Goal: Task Accomplishment & Management: Manage account settings

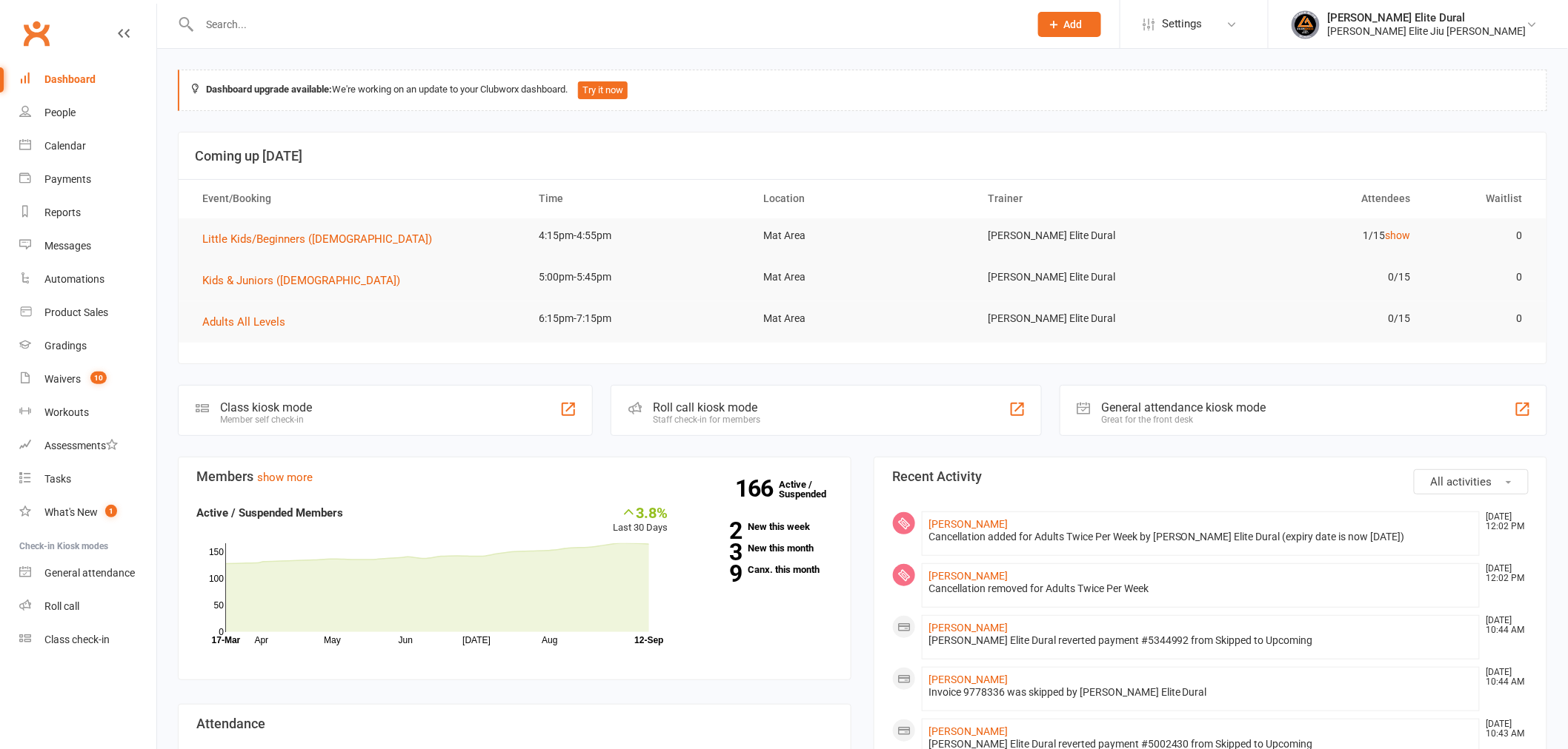
click at [1265, 40] on li "Settings Membership Plans Event Templates Appointment Types Mobile App Website …" at bounding box center [1194, 24] width 148 height 48
click at [58, 114] on div "People" at bounding box center [60, 112] width 31 height 12
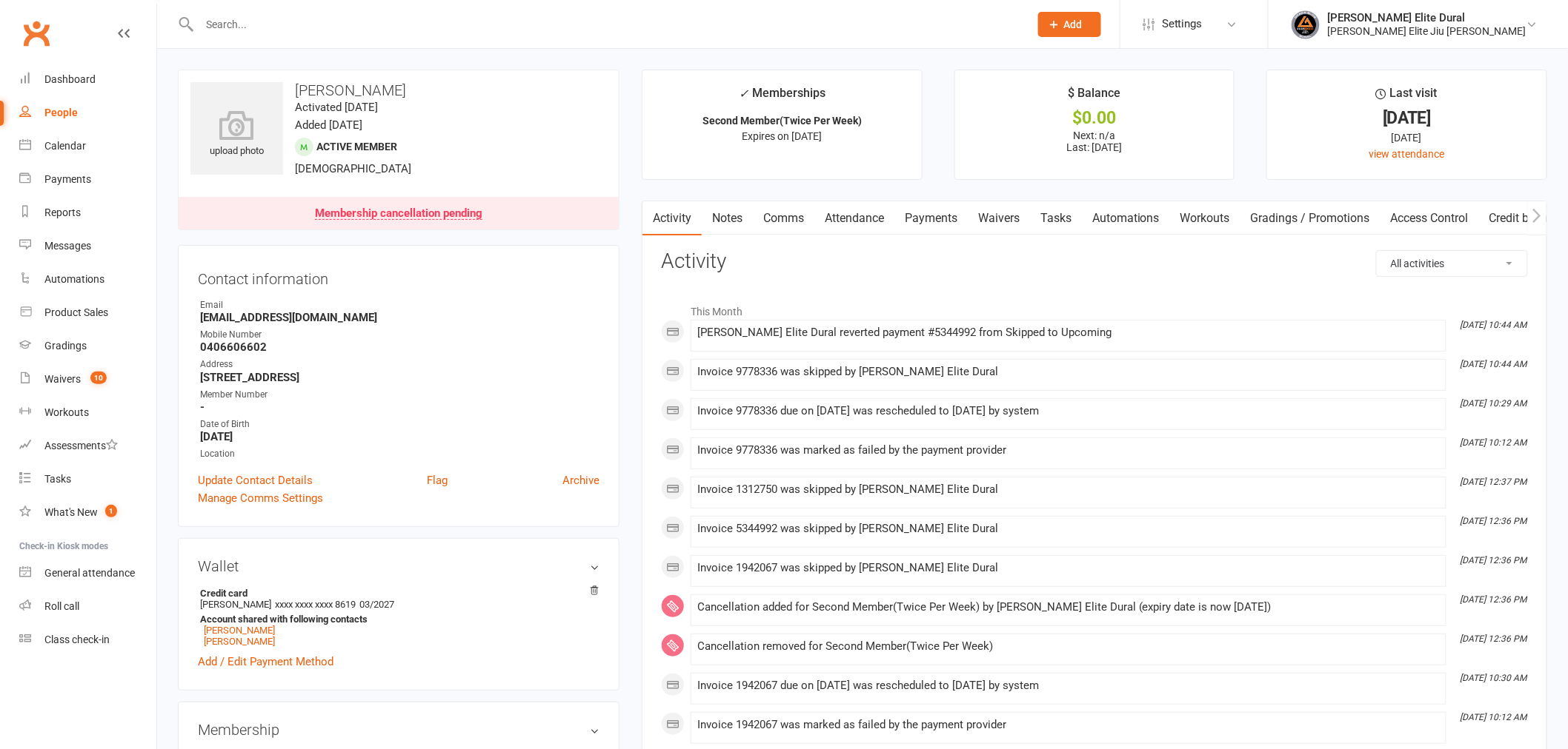
click at [956, 219] on link "Payments" at bounding box center [931, 217] width 73 height 34
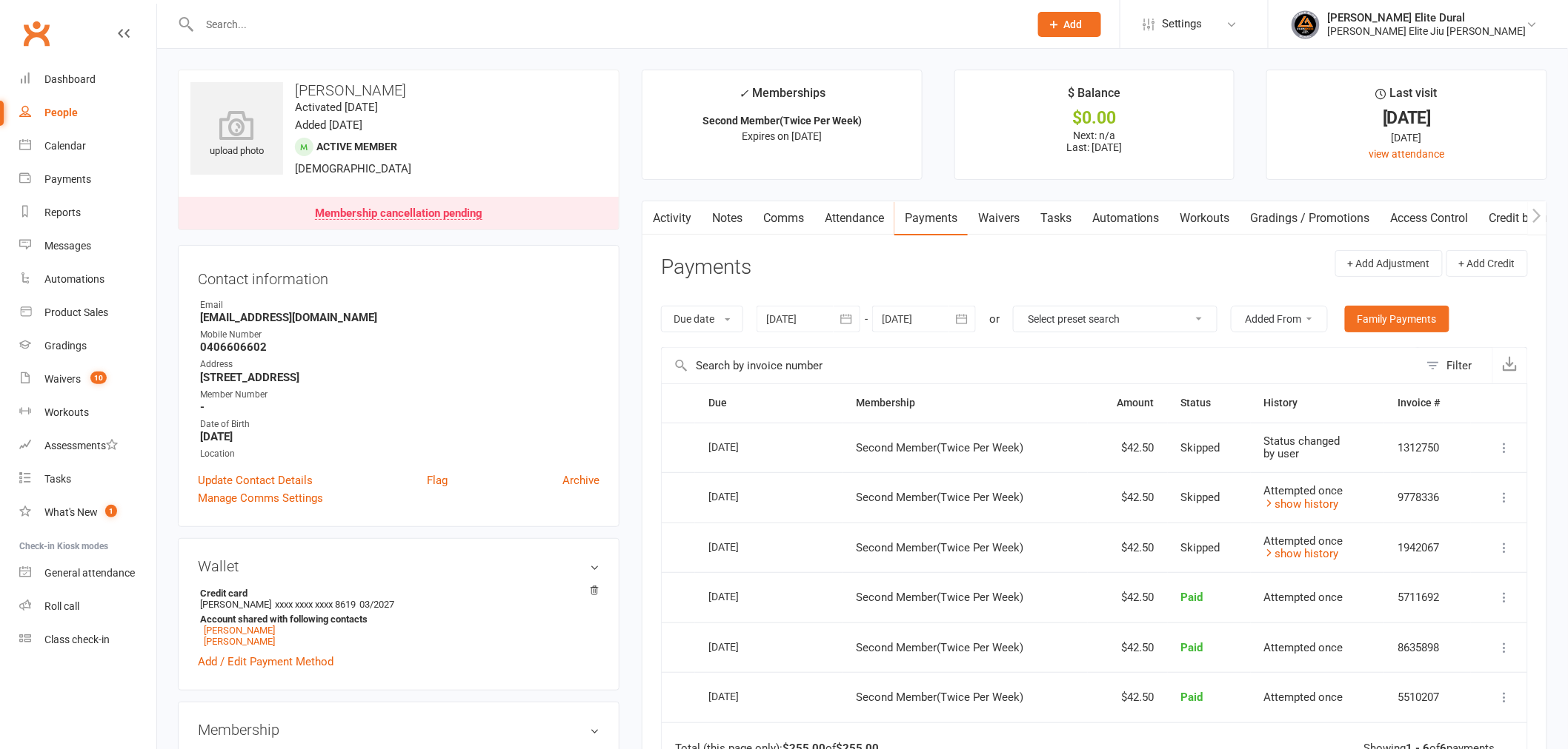
scroll to position [246, 0]
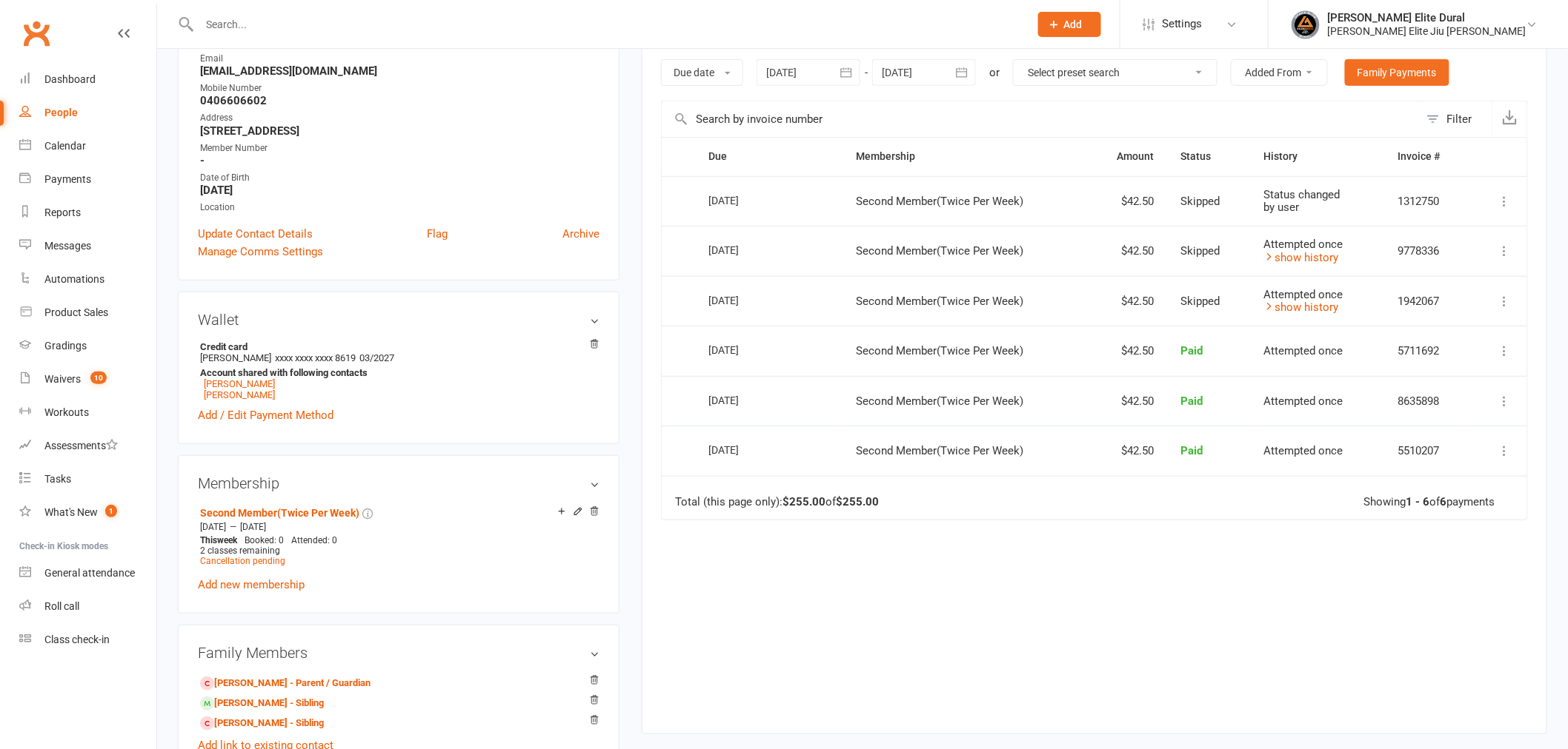
click at [1422, 40] on li "Gracie Elite Dural Gracie Elite Jiu Jitsu Dural My profile My subscription Supp…" at bounding box center [1418, 24] width 300 height 48
click at [1422, 30] on div "Gracie Elite Jiu Jitsu Dural" at bounding box center [1427, 31] width 198 height 13
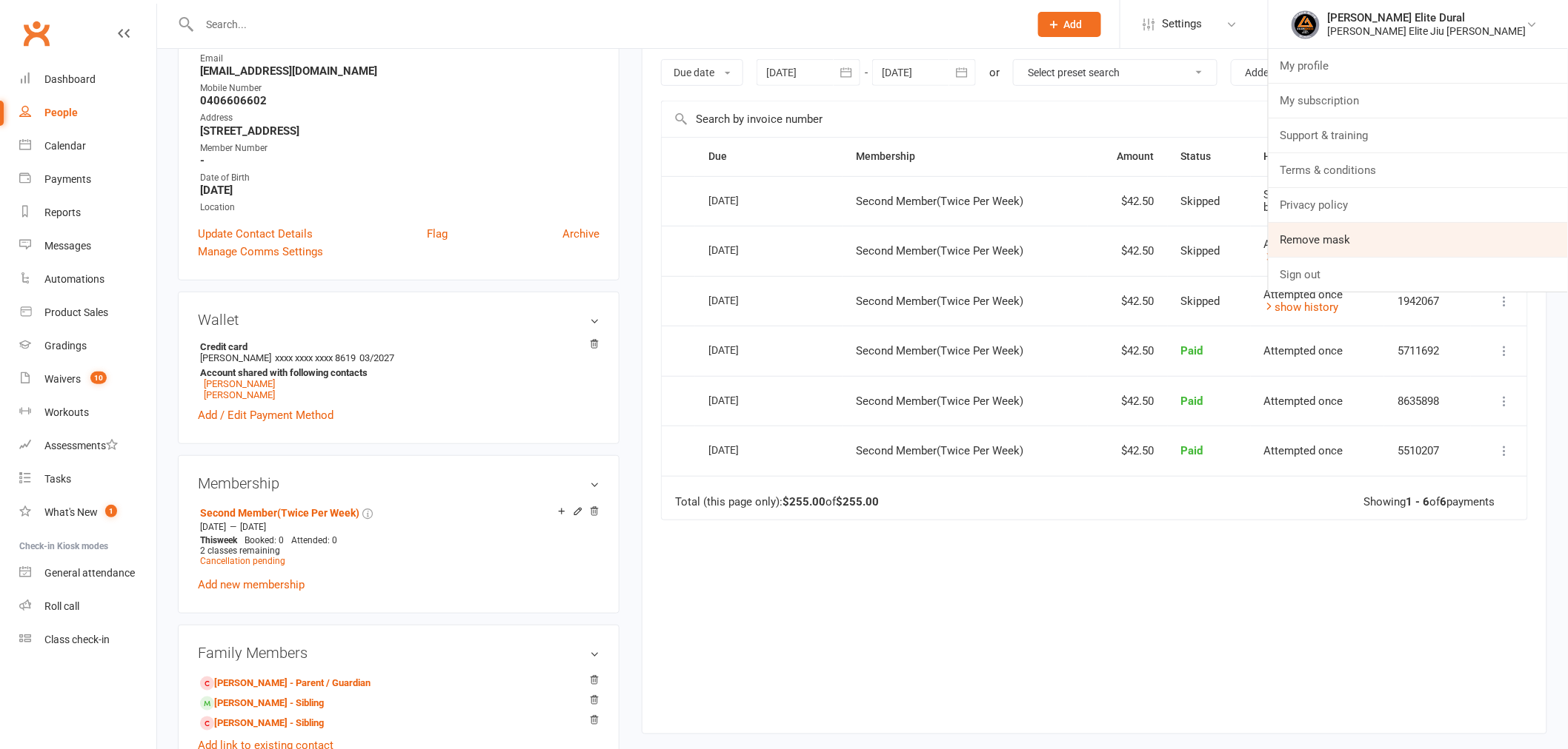
click at [1422, 240] on link "Remove mask" at bounding box center [1418, 239] width 299 height 34
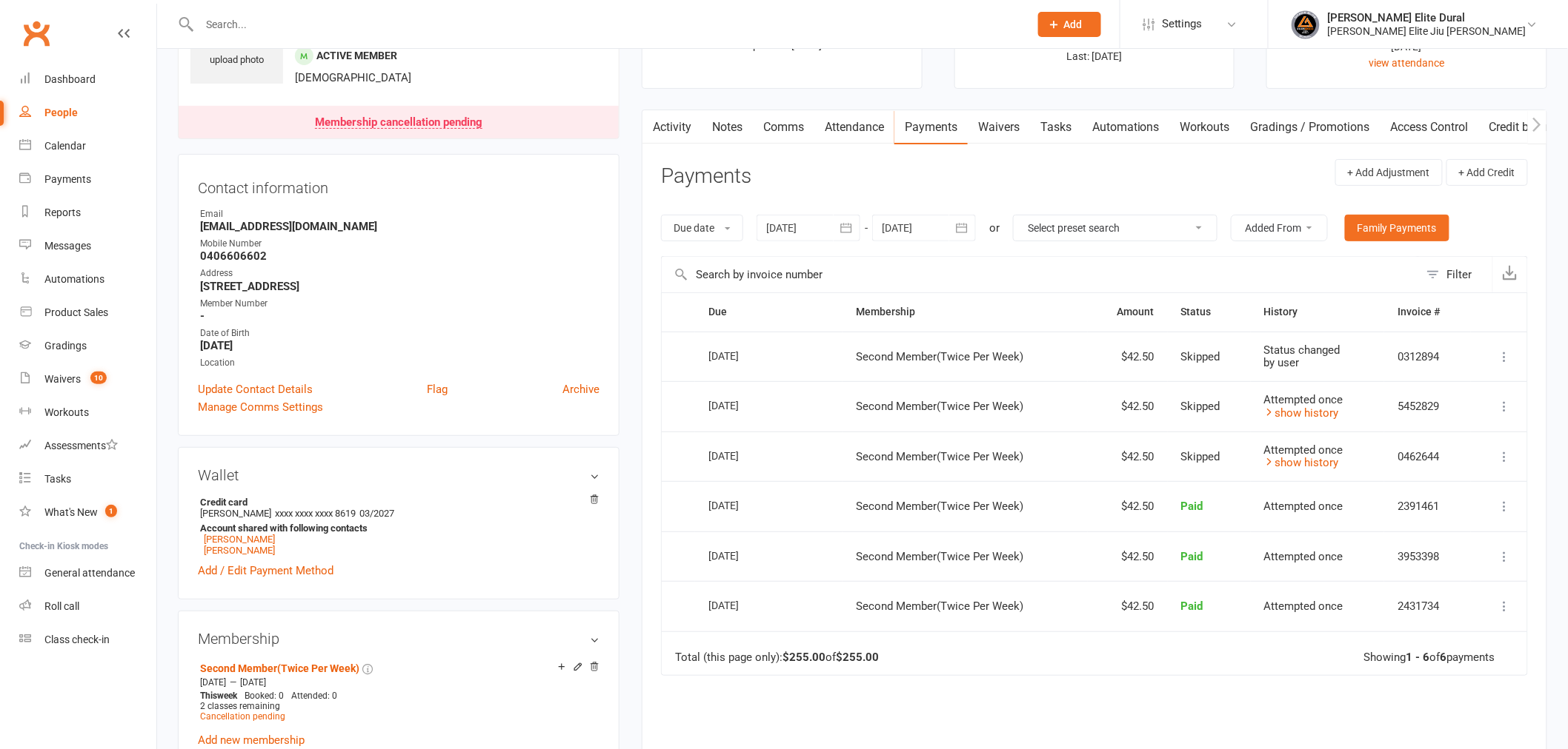
scroll to position [82, 0]
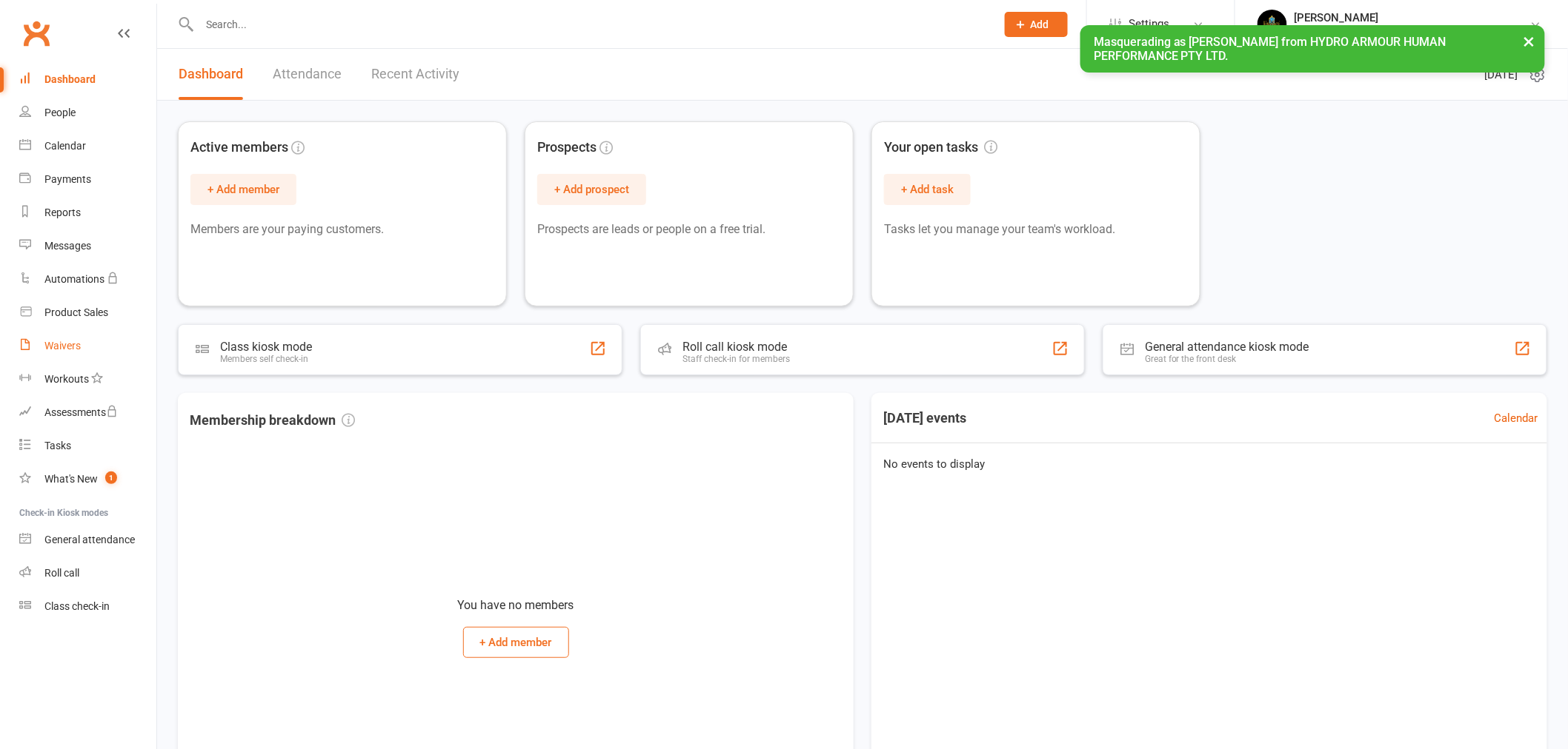
click at [63, 342] on div "Waivers" at bounding box center [63, 346] width 37 height 12
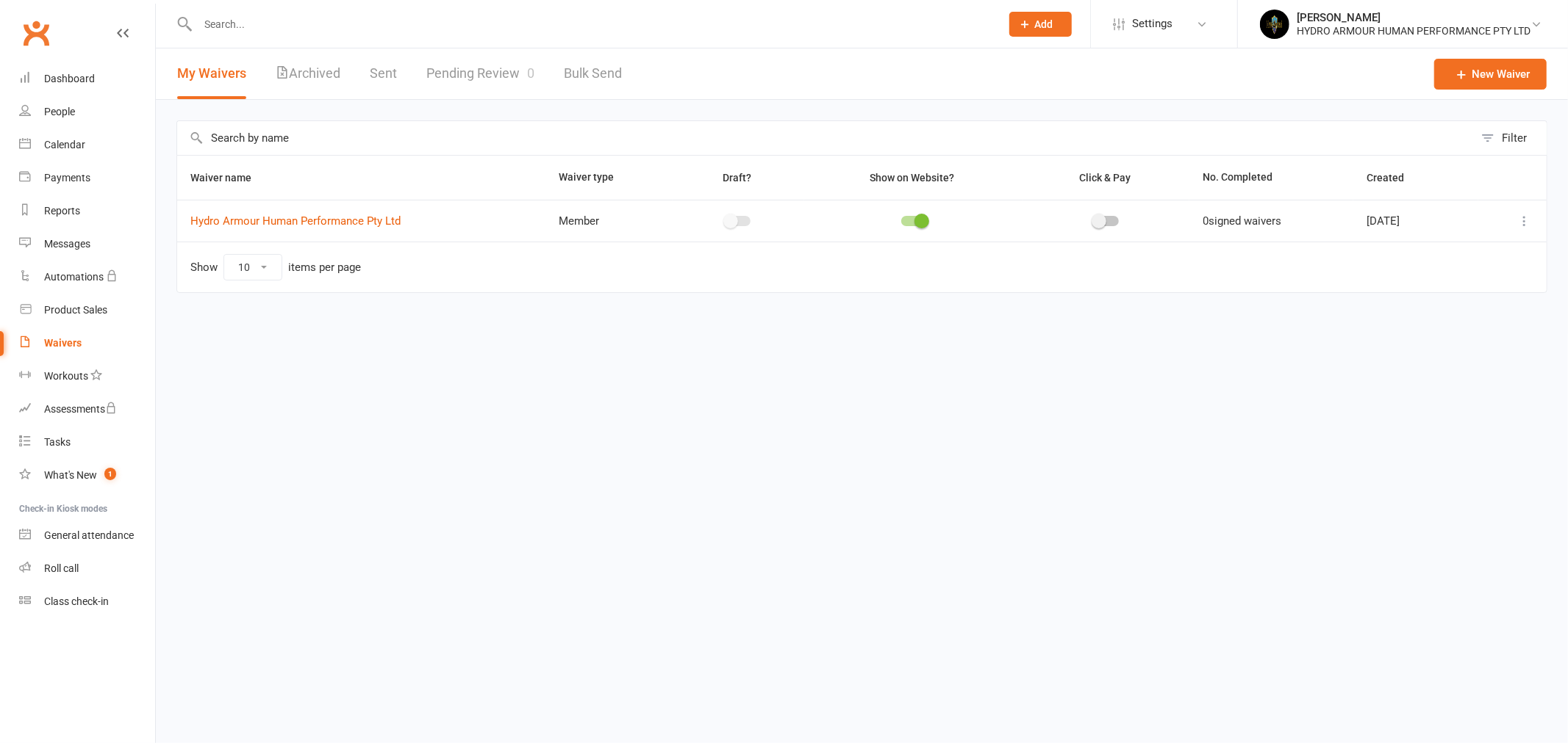
click at [245, 196] on th "Waiver name" at bounding box center [362, 177] width 368 height 44
click at [240, 220] on link "Hydro Armour Human Performance Pty Ltd" at bounding box center [295, 221] width 210 height 13
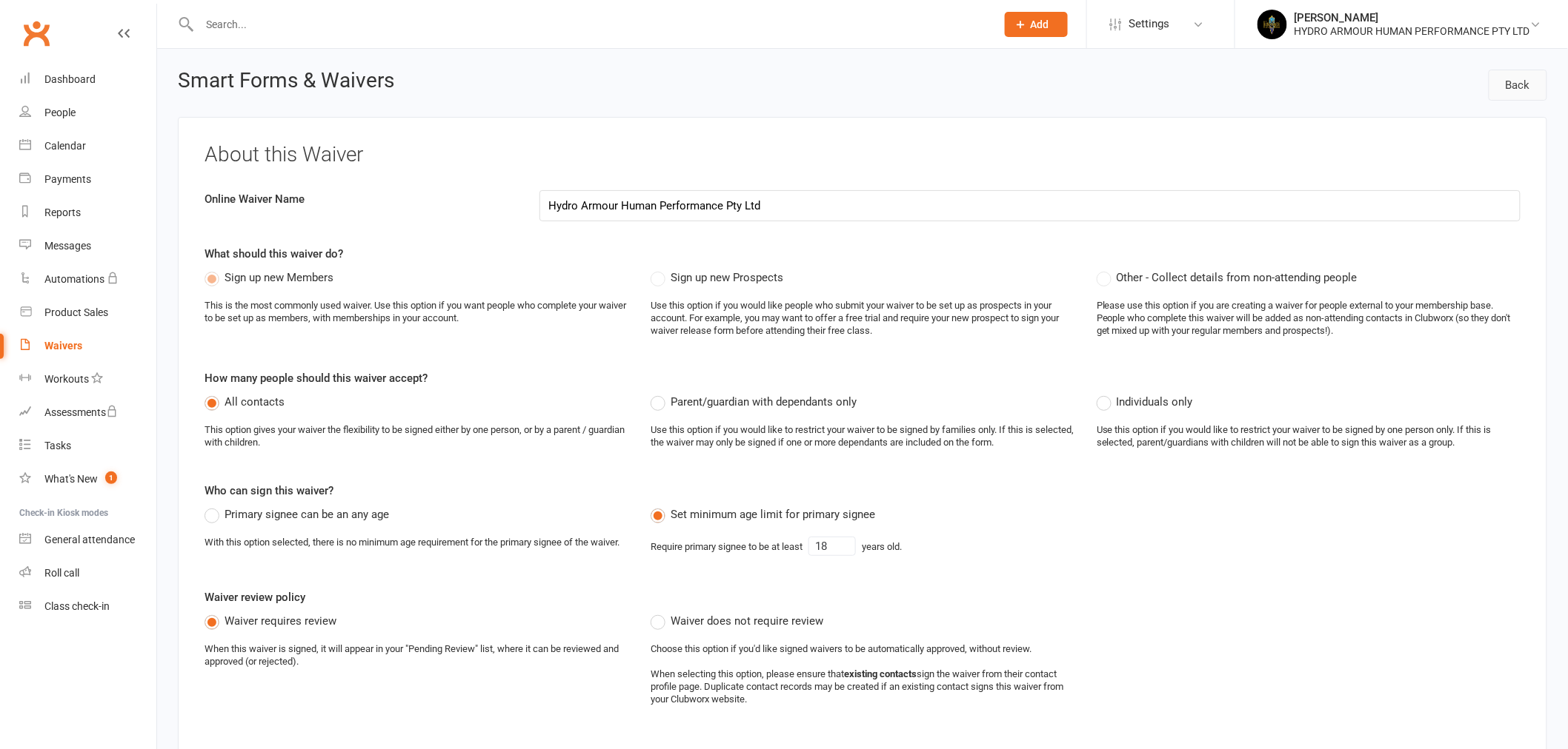
click at [1542, 83] on link "Back" at bounding box center [1517, 85] width 59 height 31
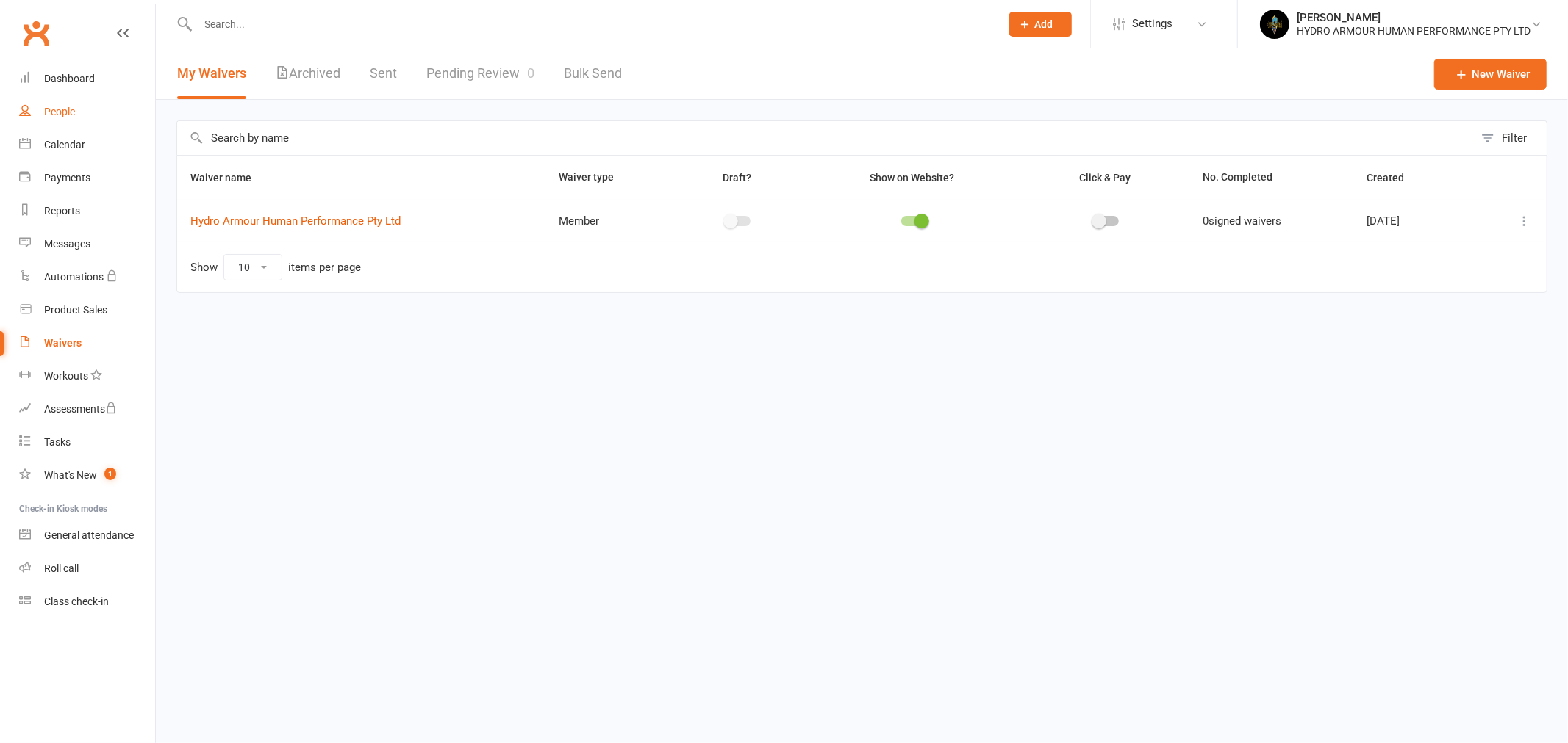
click at [67, 108] on div "People" at bounding box center [59, 112] width 31 height 11
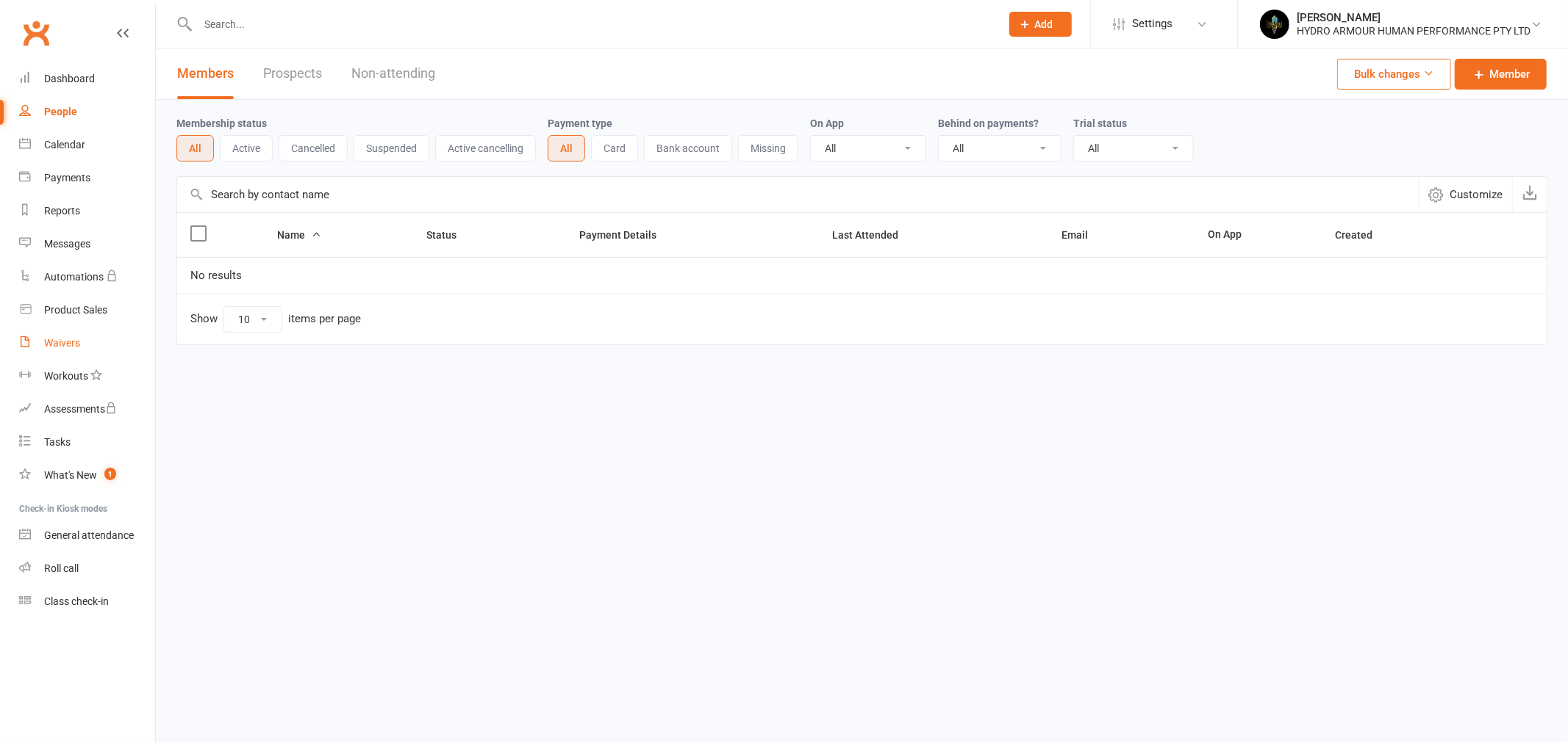
click at [39, 349] on link "Waivers" at bounding box center [87, 343] width 136 height 33
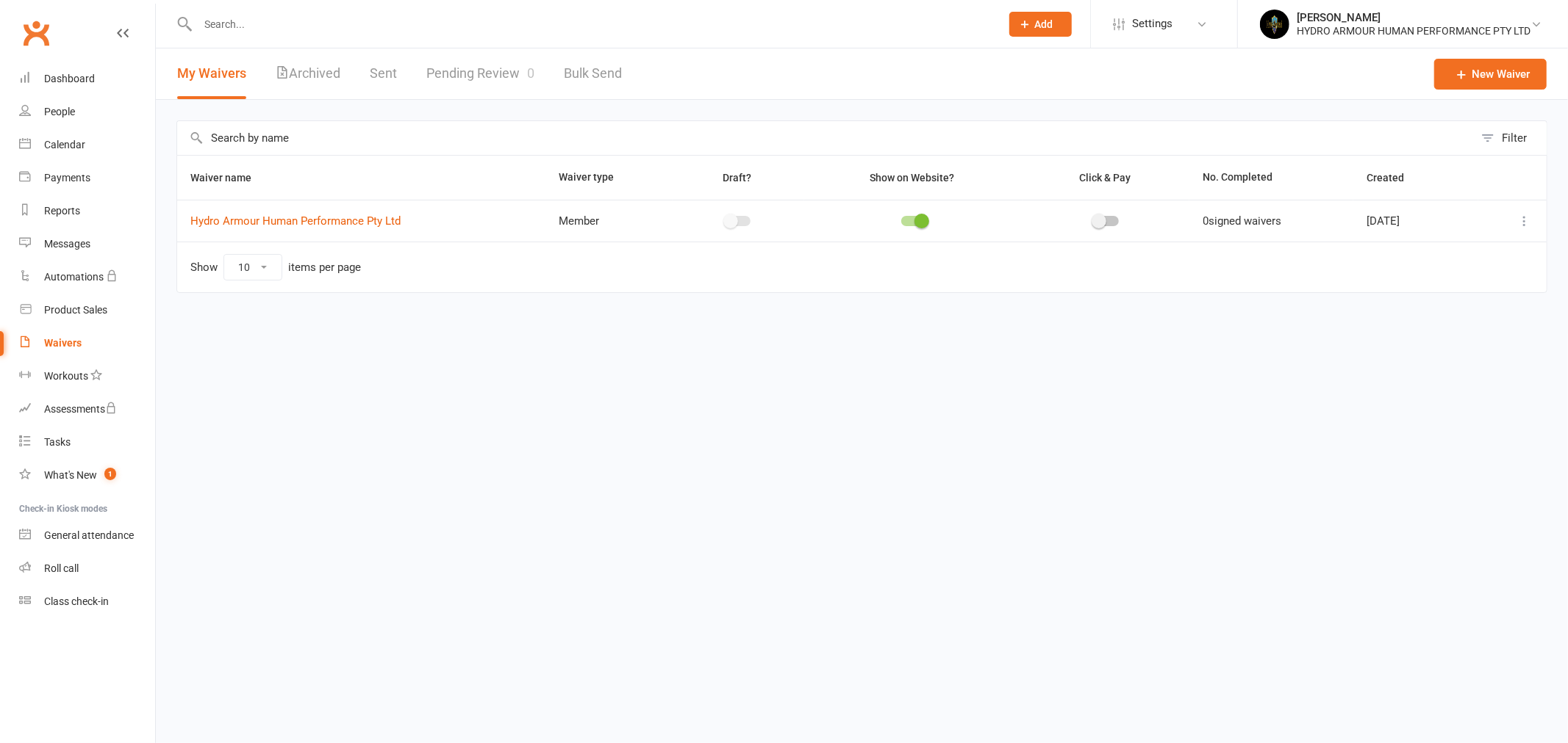
click at [475, 78] on link "Pending Review 0" at bounding box center [480, 73] width 108 height 51
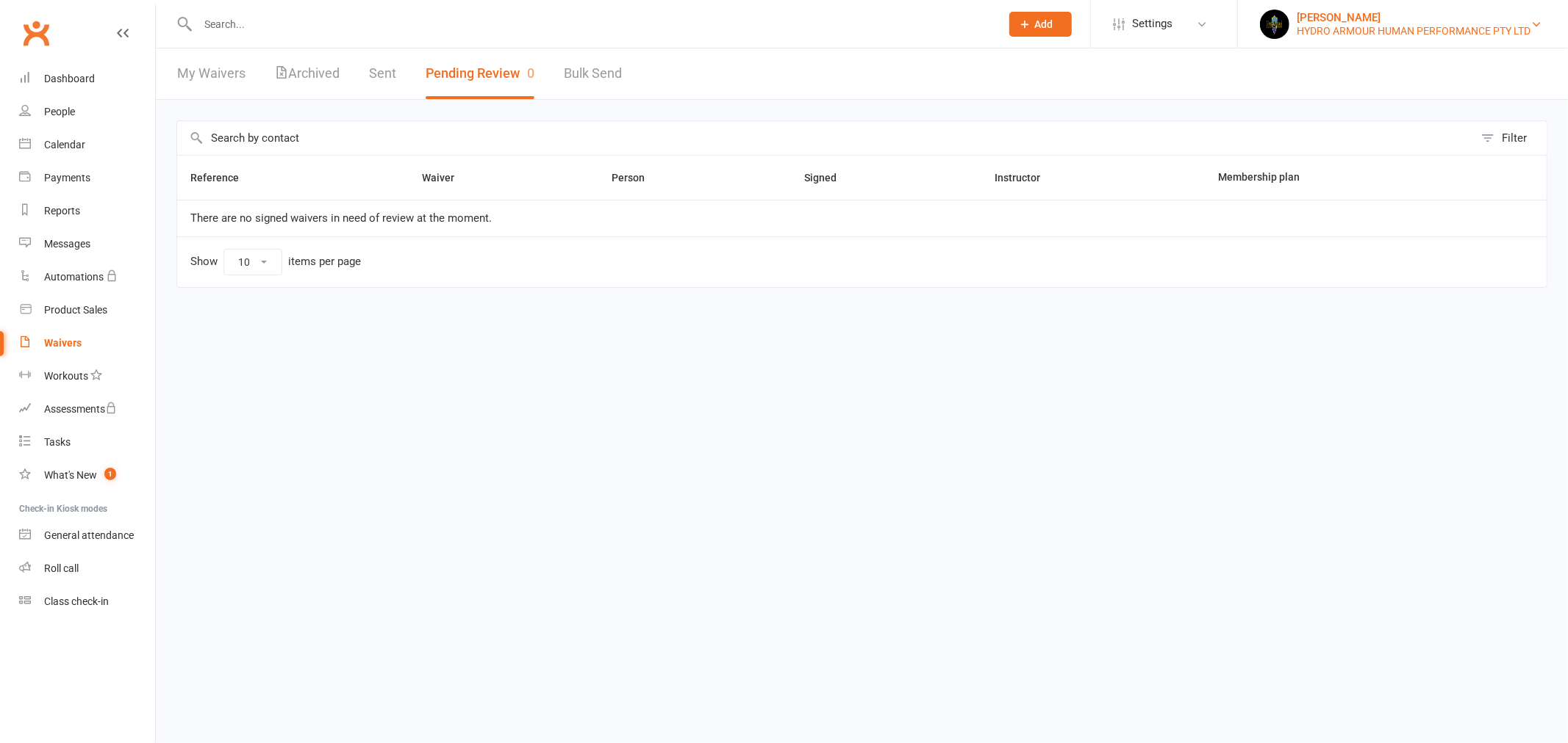
click at [1411, 33] on div "HYDRO ARMOUR HUMAN PERFORMANCE PTY LTD" at bounding box center [1413, 31] width 234 height 13
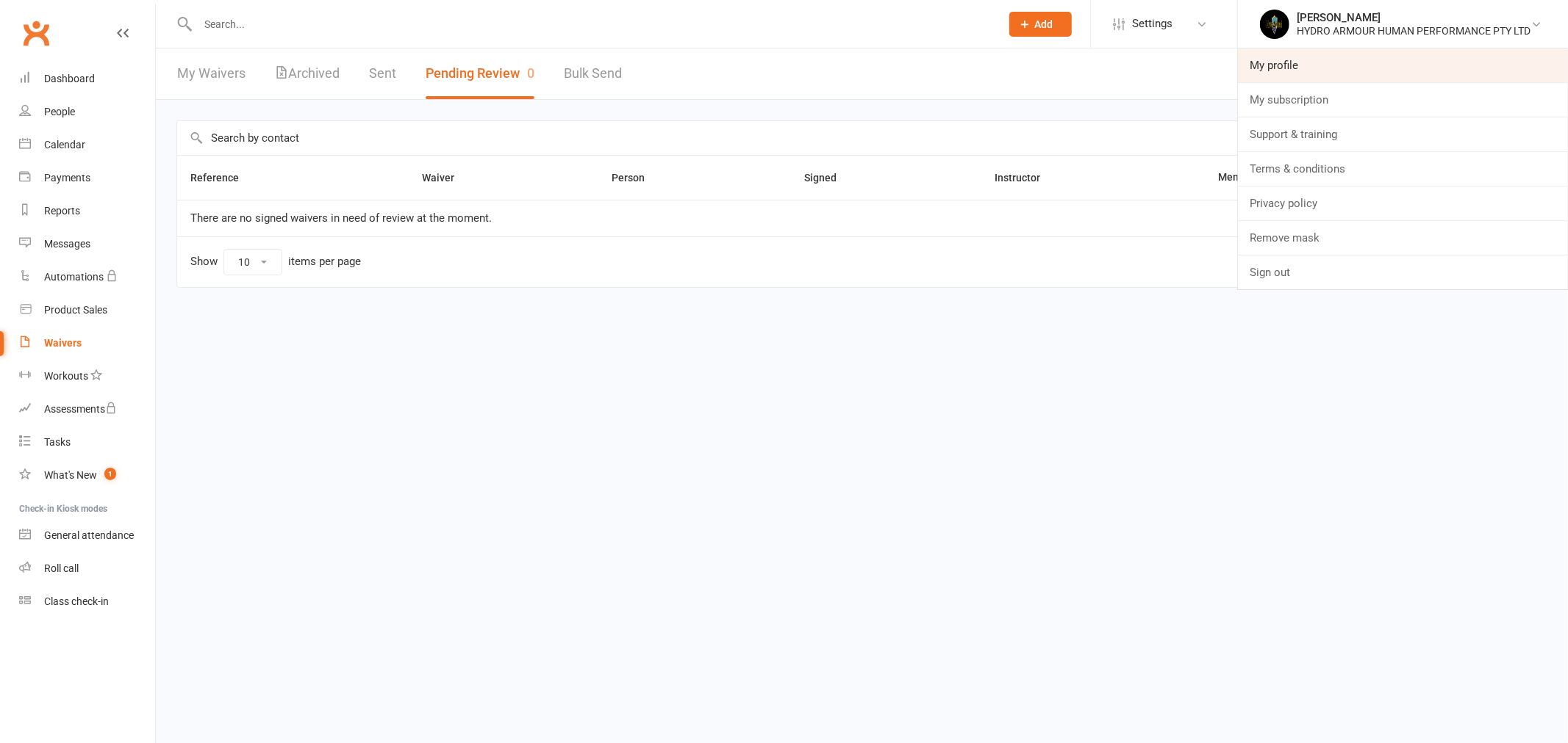
click at [1340, 69] on link "My profile" at bounding box center [1403, 65] width 330 height 33
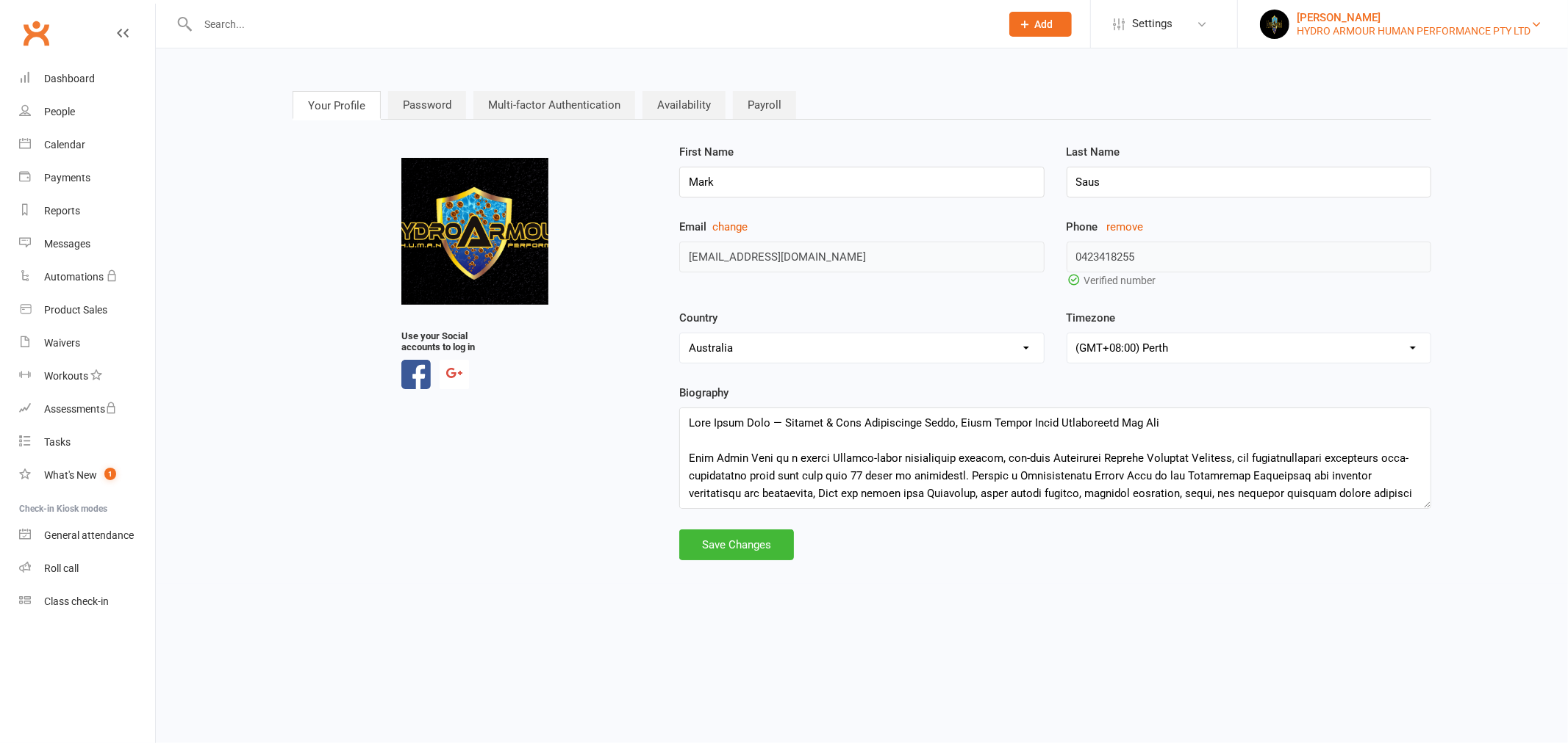
click at [1380, 31] on div "HYDRO ARMOUR HUMAN PERFORMANCE PTY LTD" at bounding box center [1413, 31] width 234 height 13
click at [1139, 75] on div "Your Profile Password Multi-factor Authentication Availability Payroll upload p…" at bounding box center [862, 326] width 1160 height 515
click at [1360, 12] on div "Mark Saus" at bounding box center [1413, 18] width 234 height 13
click at [1184, 30] on link "Settings" at bounding box center [1163, 24] width 102 height 33
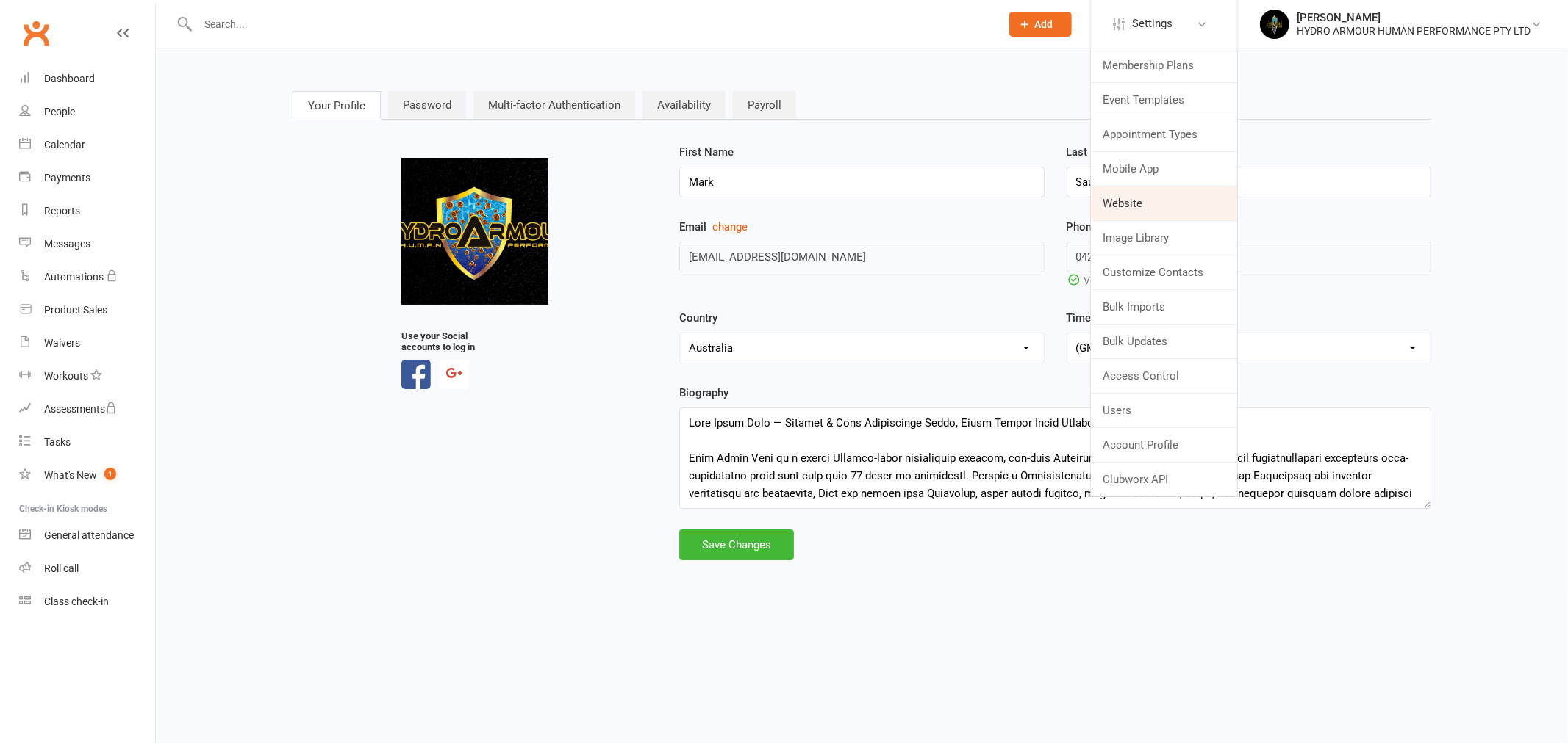
click at [1150, 206] on link "Website" at bounding box center [1163, 203] width 146 height 33
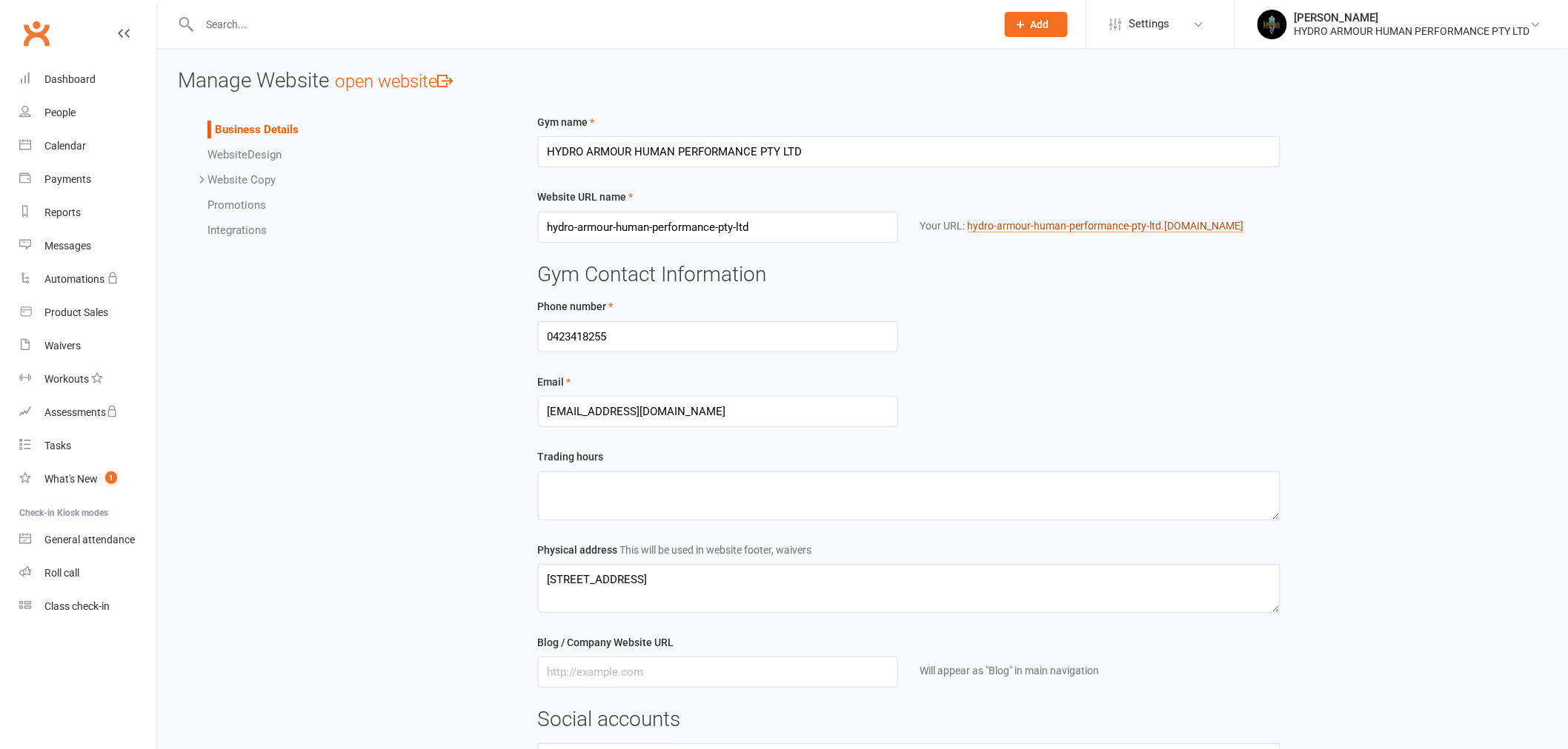
click at [1020, 227] on link "hydro-armour-human-performance-pty-ltd .clubworx.com" at bounding box center [1105, 226] width 276 height 12
click at [1340, 33] on div "HYDRO ARMOUR HUMAN PERFORMANCE PTY LTD" at bounding box center [1412, 31] width 236 height 13
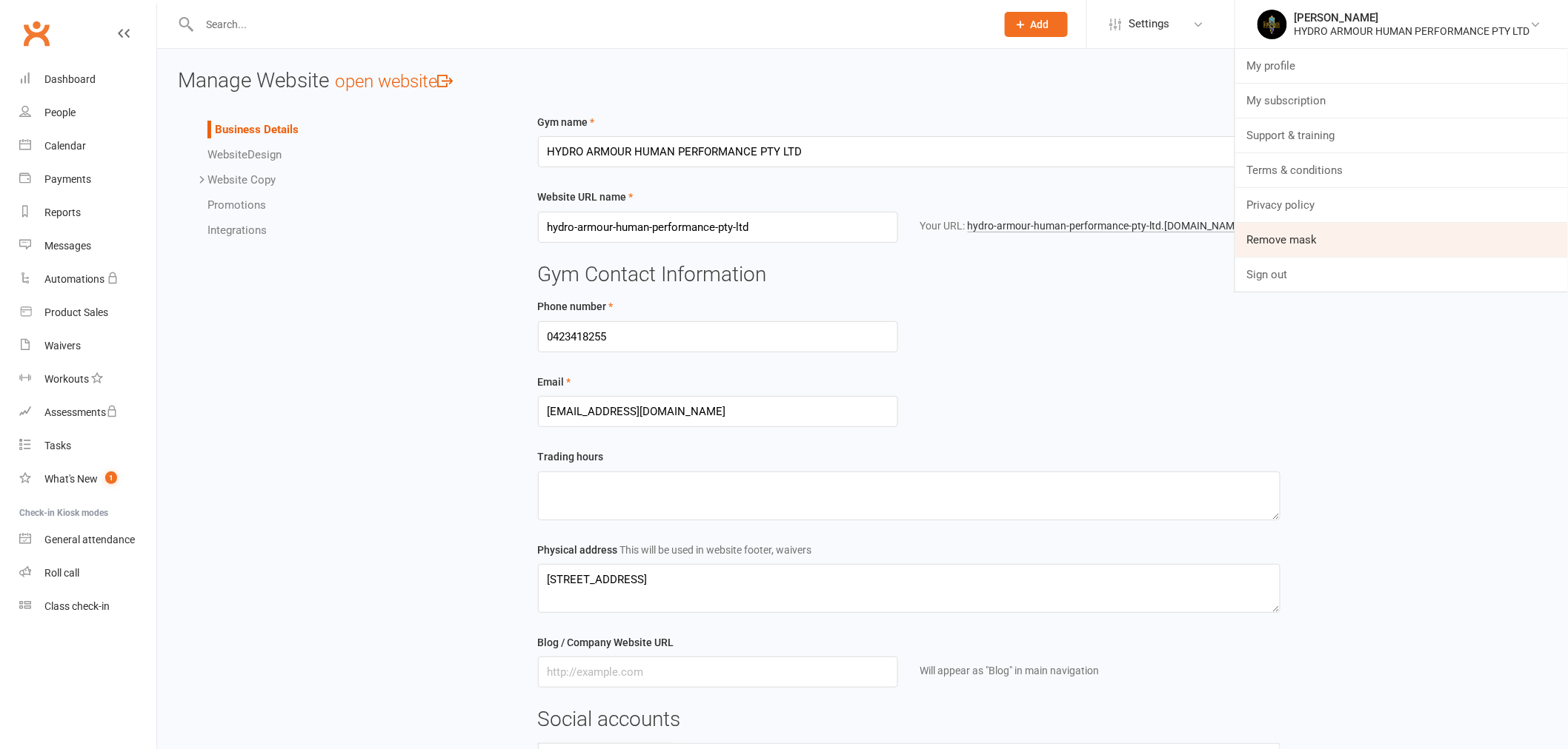
drag, startPoint x: 1336, startPoint y: 230, endPoint x: 1301, endPoint y: 234, distance: 35.2
click at [1336, 230] on link "Remove mask" at bounding box center [1402, 239] width 333 height 34
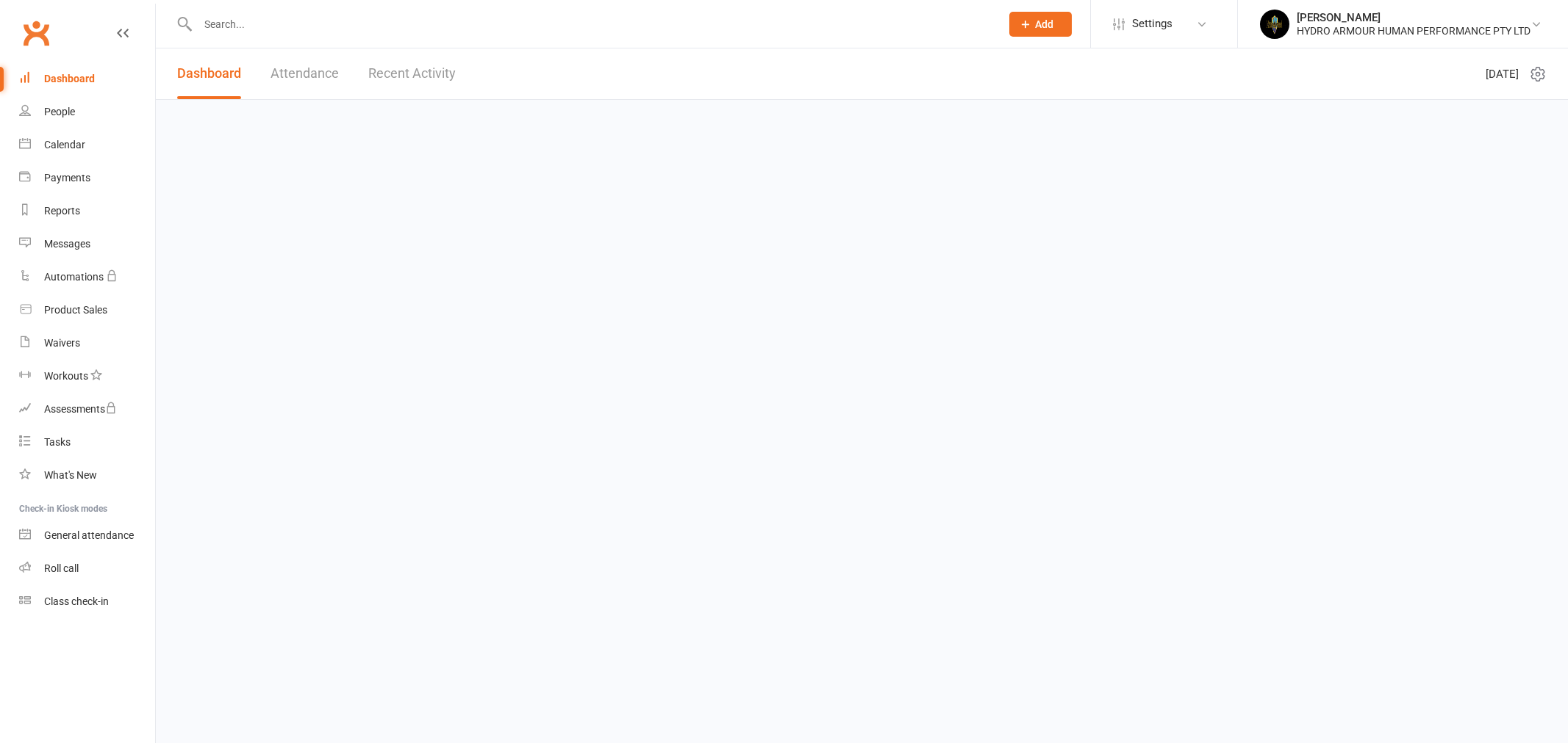
click at [53, 148] on div "Calendar" at bounding box center [64, 145] width 41 height 11
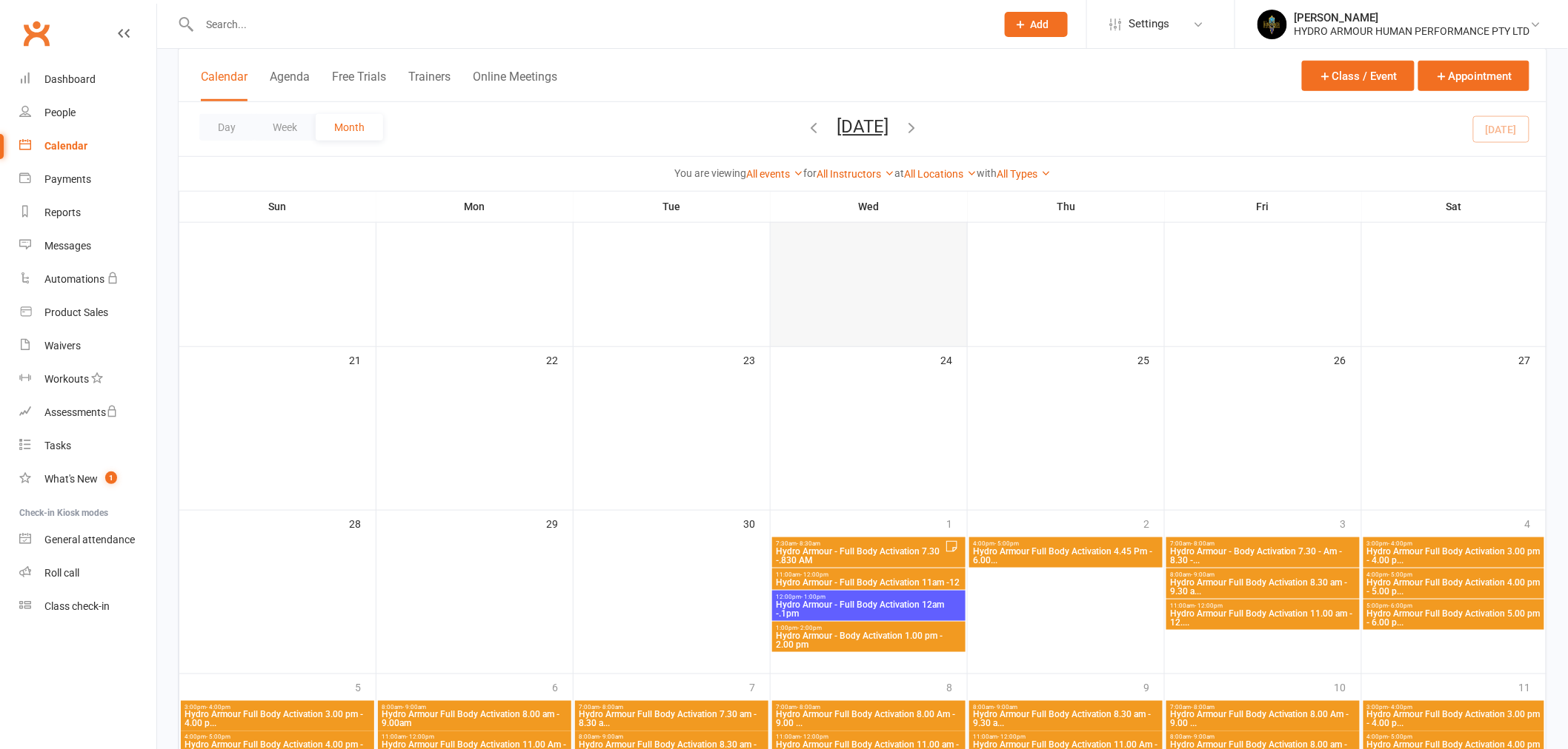
scroll to position [575, 0]
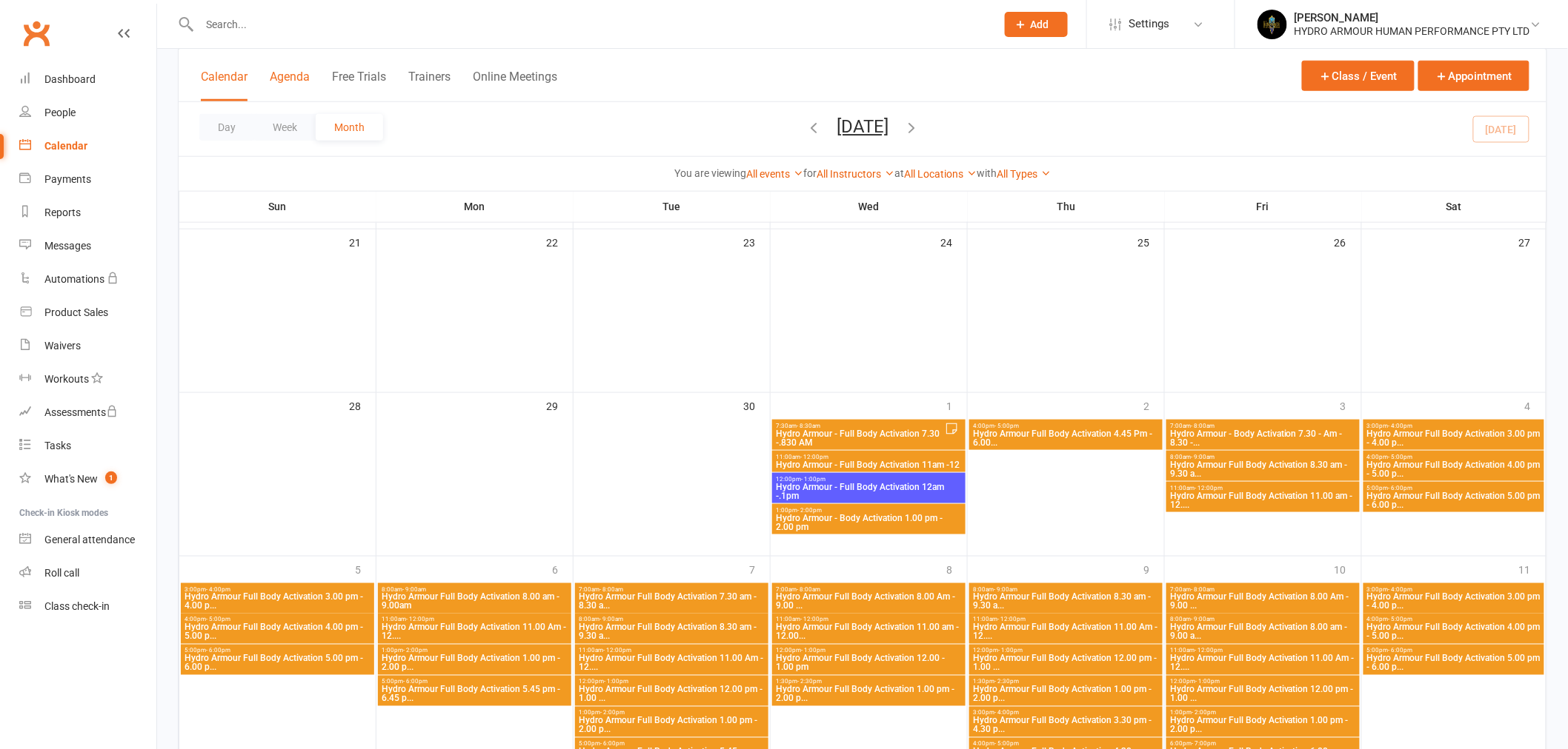
click at [304, 79] on button "Agenda" at bounding box center [290, 85] width 40 height 32
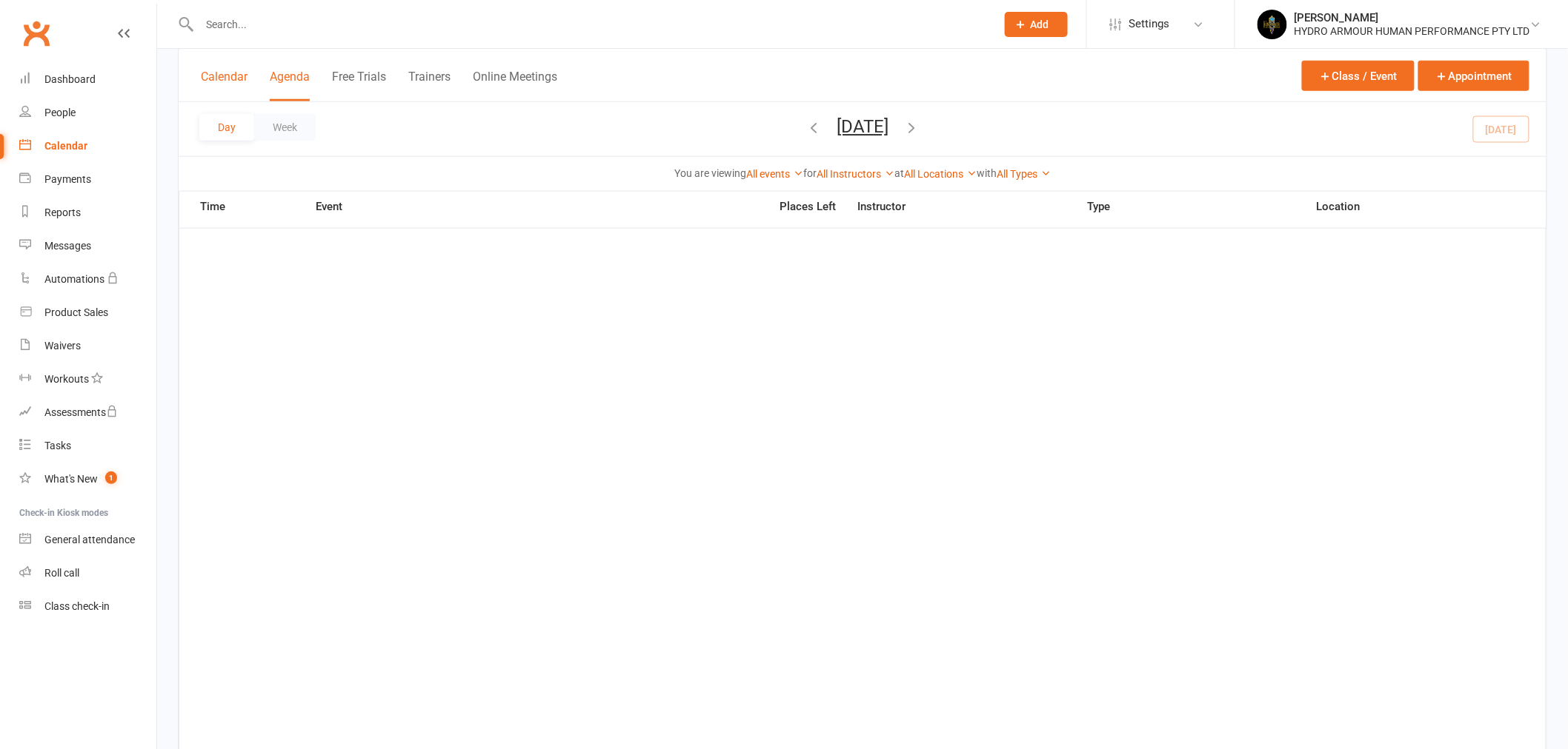
click at [219, 88] on button "Calendar" at bounding box center [224, 85] width 47 height 32
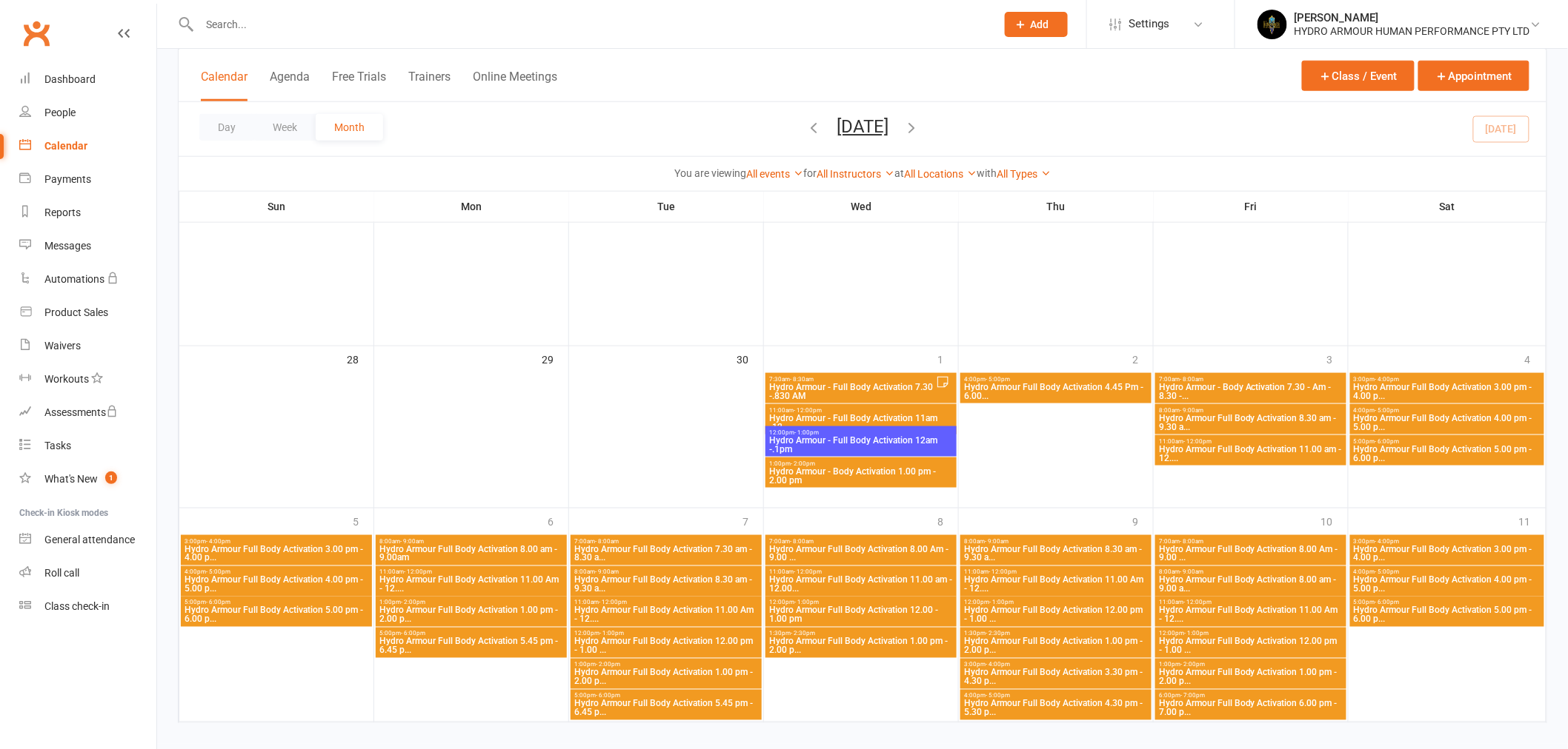
scroll to position [633, 0]
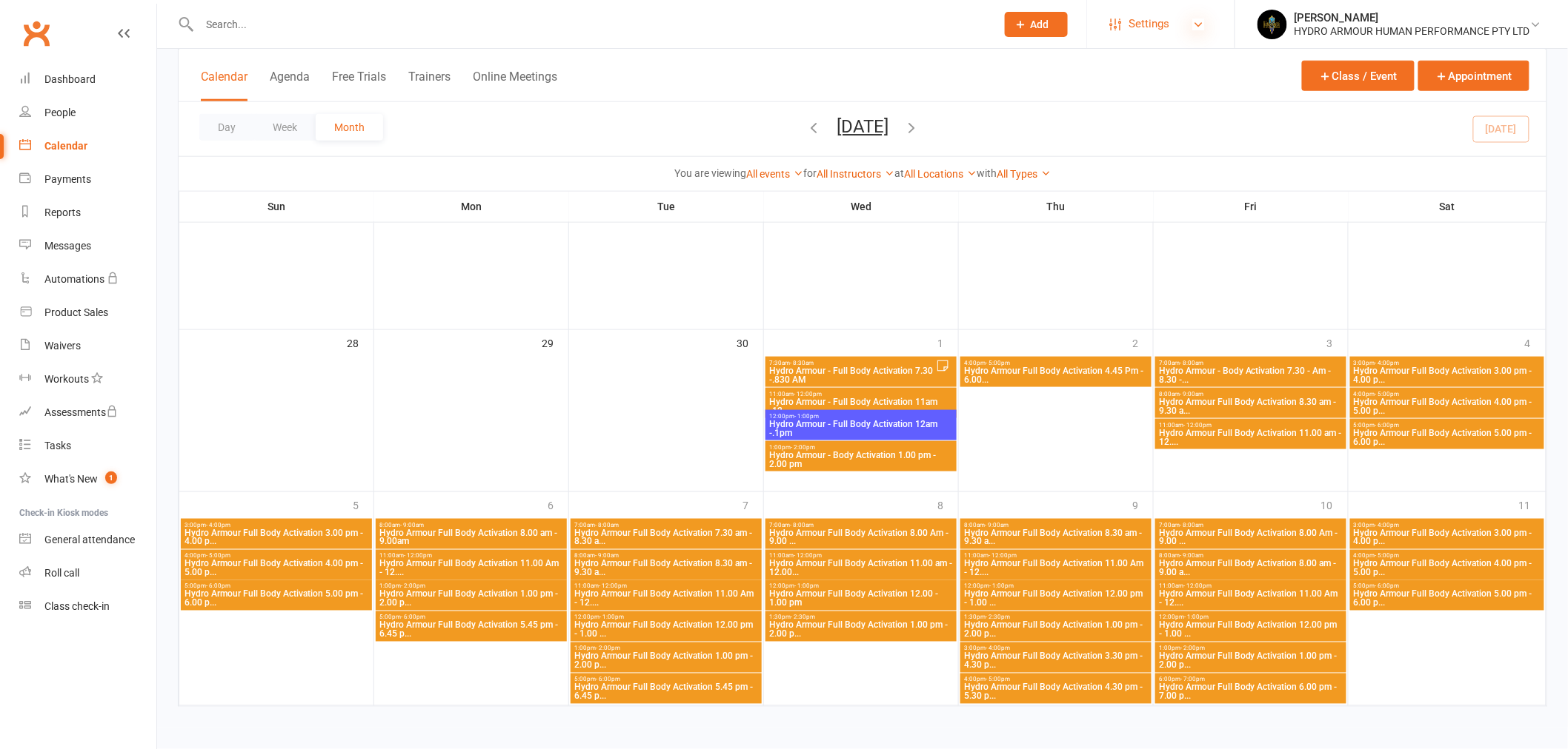
click at [1199, 26] on icon at bounding box center [1199, 24] width 12 height 12
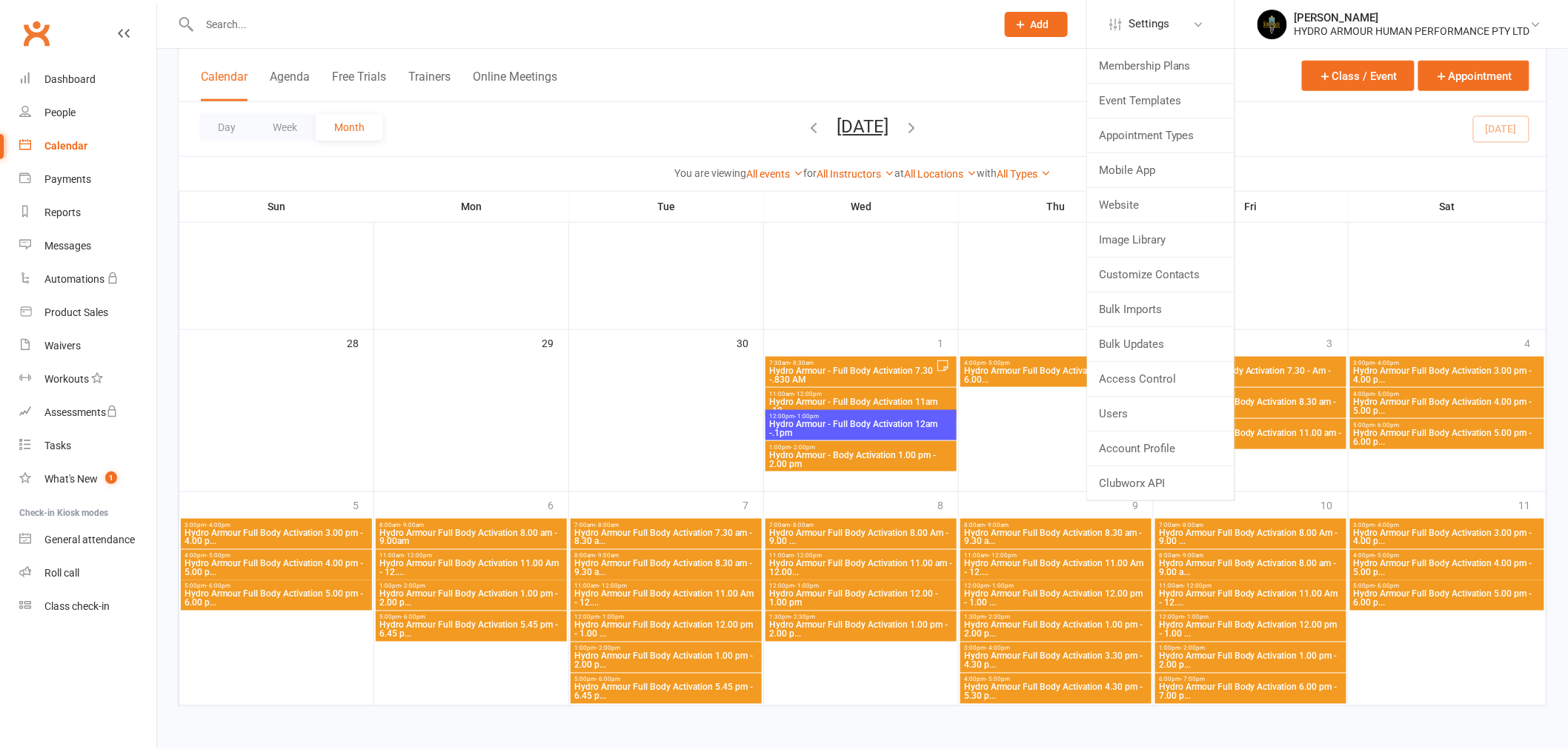
click at [1330, 150] on div "Day Week Month September 2025 September 2025 Sun Mon Tue Wed Thu Fri Sat 31 01 …" at bounding box center [863, 129] width 1368 height 54
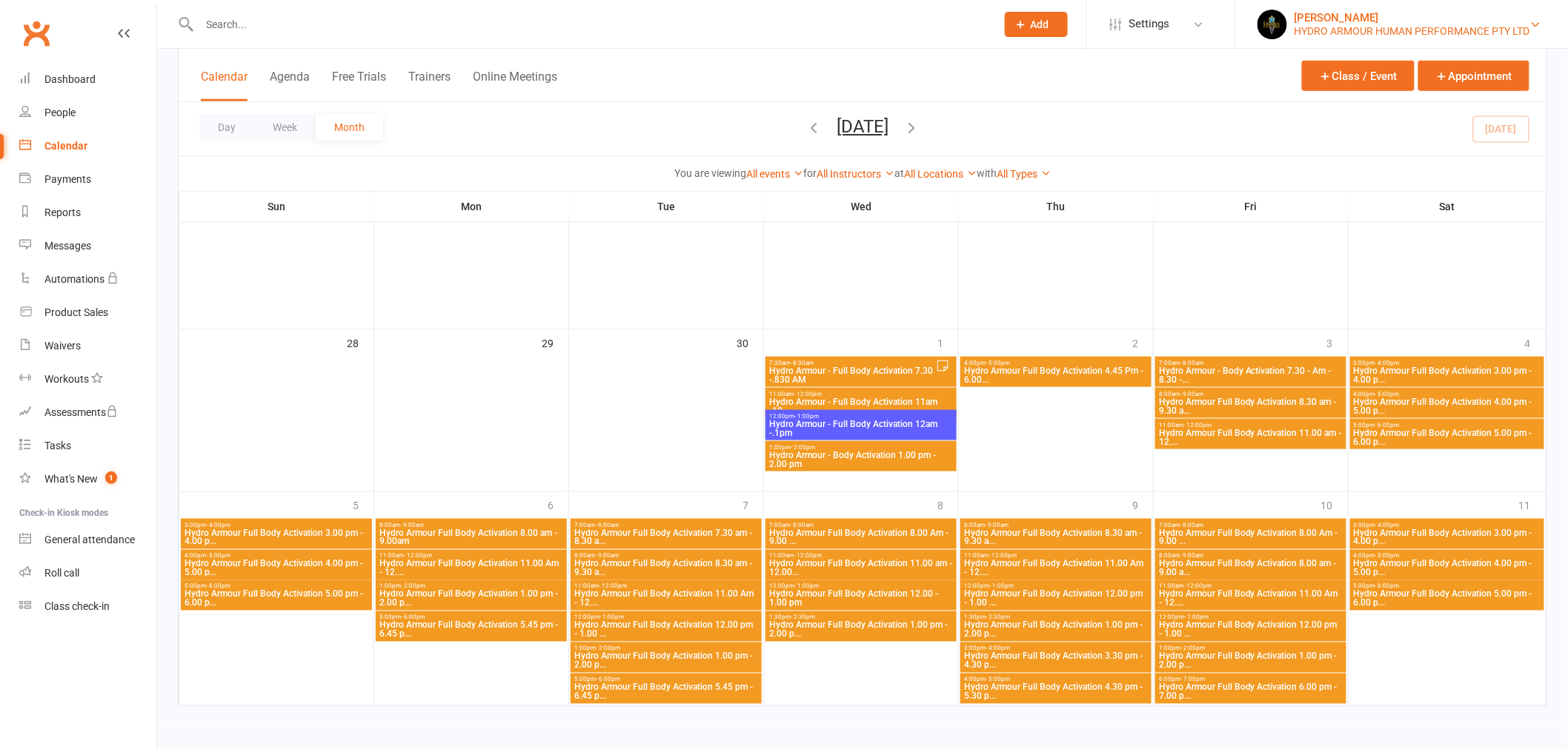
click at [1364, 24] on div "HYDRO ARMOUR HUMAN PERFORMANCE PTY LTD" at bounding box center [1412, 31] width 236 height 13
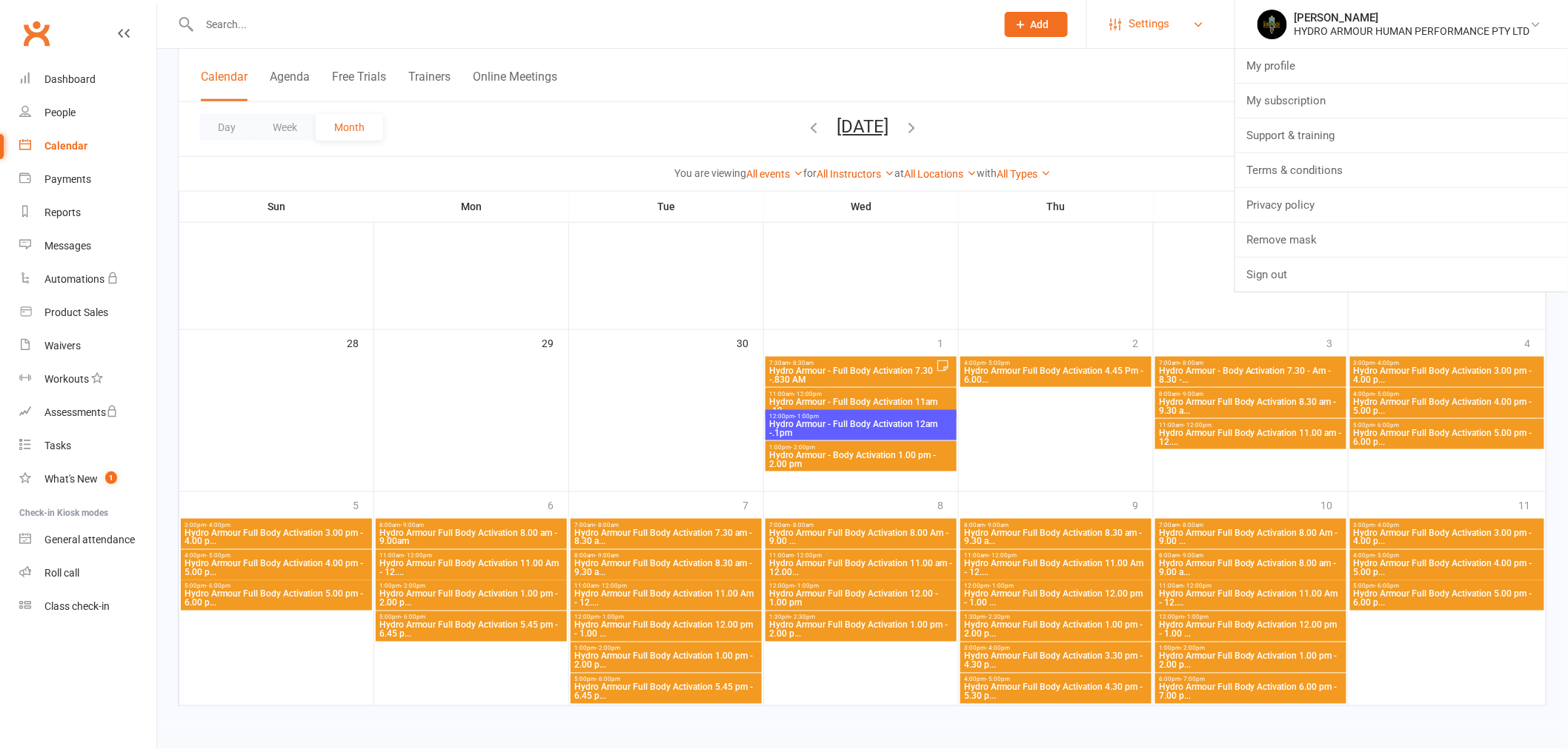
click at [1173, 34] on link "Settings" at bounding box center [1160, 24] width 103 height 34
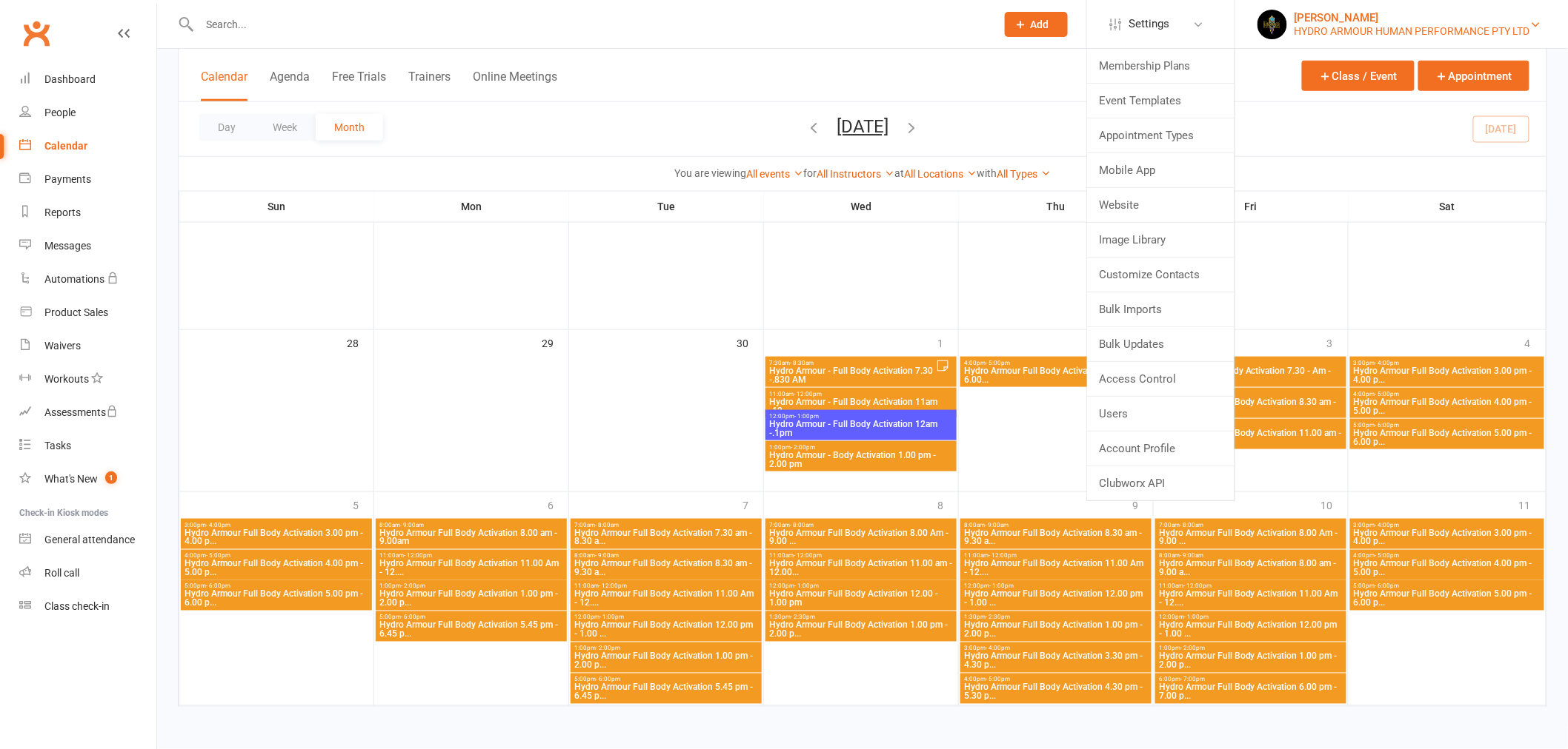
click at [1375, 21] on div "Mark Saus" at bounding box center [1412, 18] width 236 height 13
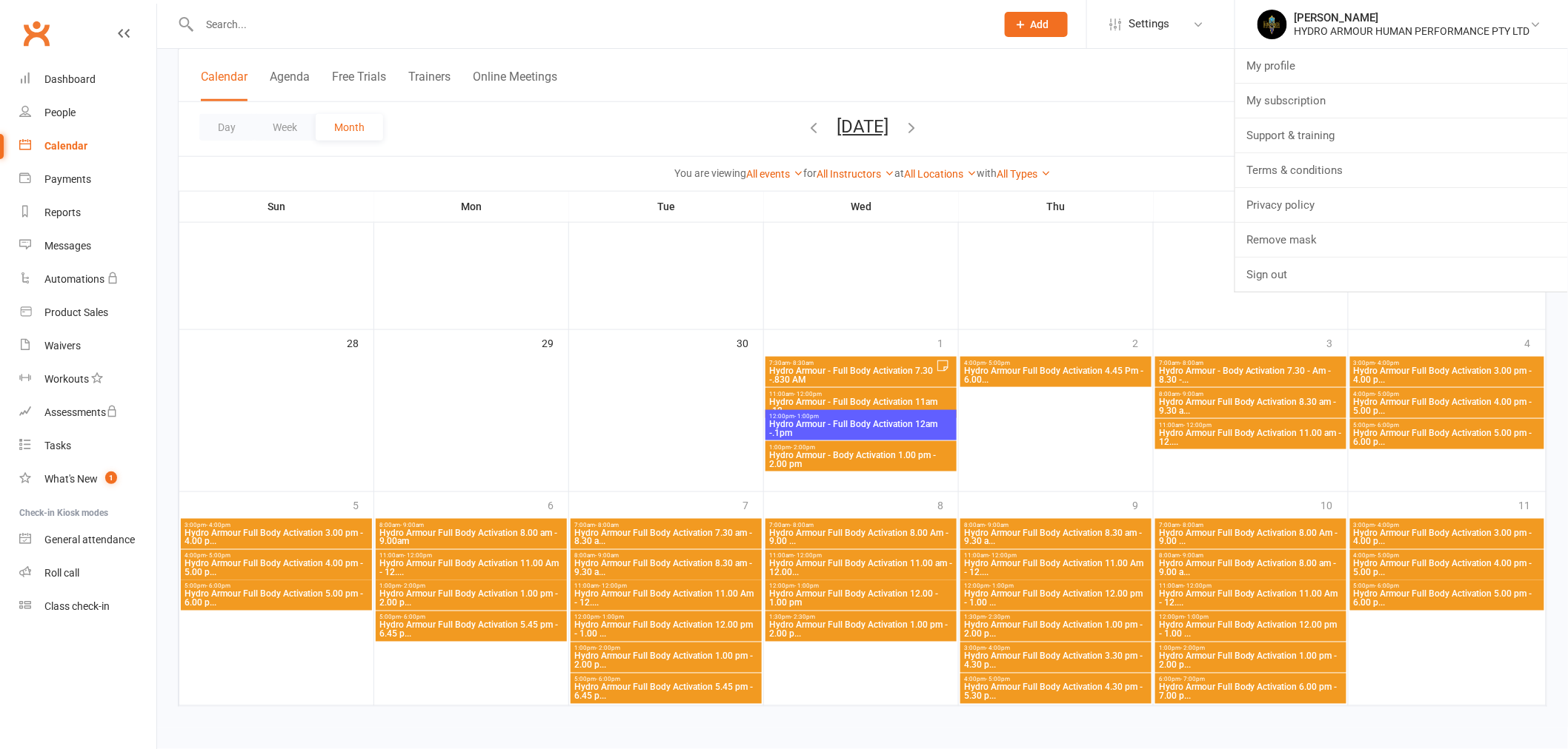
click at [1176, 78] on div "Calendar Agenda Free Trials Trainers Online Meetings Class / Event Appointment" at bounding box center [863, 75] width 1368 height 53
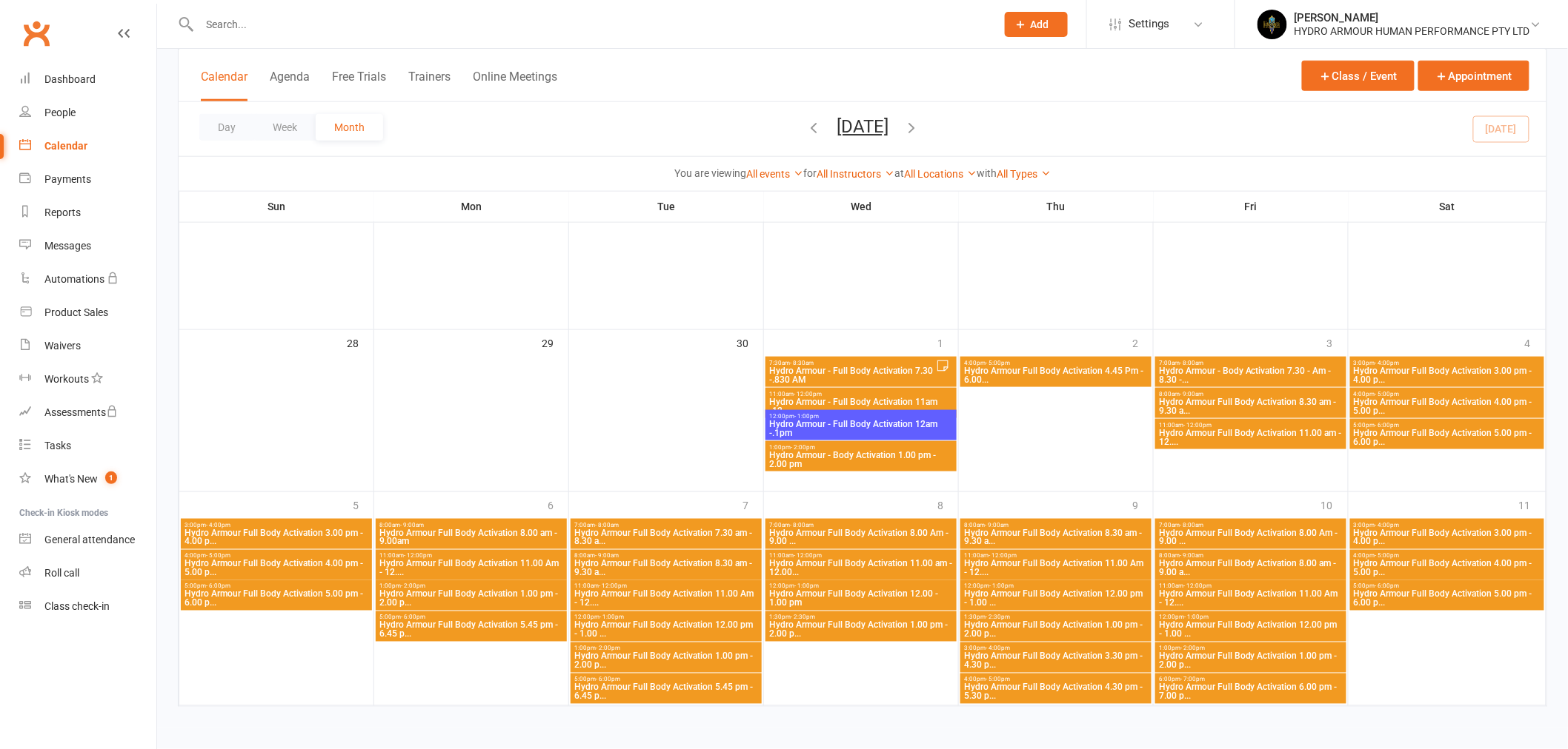
click at [669, 116] on div "Day Week Month September 2025 September 2025 Sun Mon Tue Wed Thu Fri Sat 31 01 …" at bounding box center [863, 129] width 1368 height 54
click at [1153, 82] on div "Calendar Agenda Free Trials Trainers Online Meetings Class / Event Appointment" at bounding box center [863, 75] width 1368 height 53
click at [1178, 114] on div "Day Week Month September 2025 September 2025 Sun Mon Tue Wed Thu Fri Sat 31 01 …" at bounding box center [863, 129] width 1368 height 54
click at [1443, 24] on div "HYDRO ARMOUR HUMAN PERFORMANCE PTY LTD" at bounding box center [1412, 31] width 236 height 13
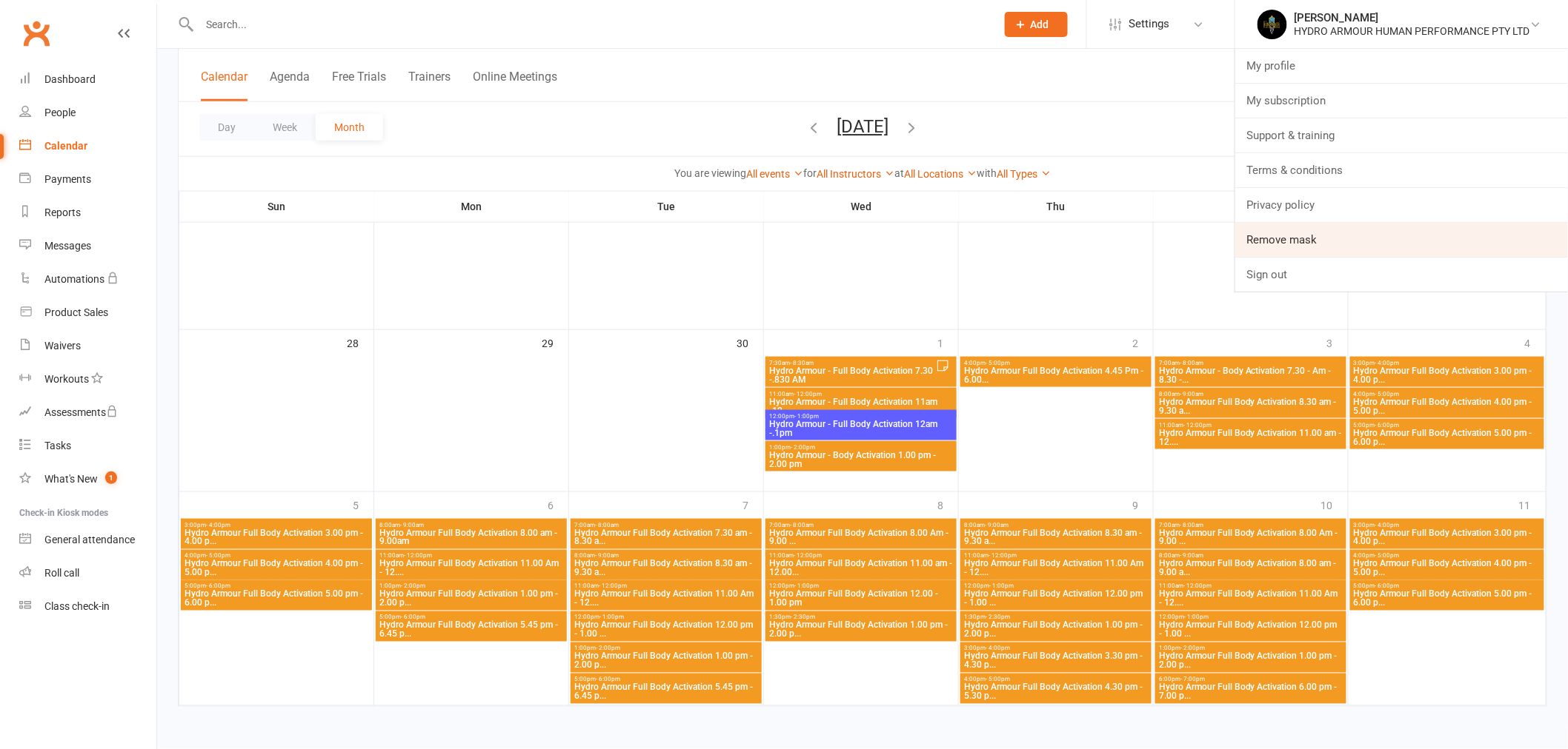
click at [1415, 238] on link "Remove mask" at bounding box center [1402, 239] width 333 height 34
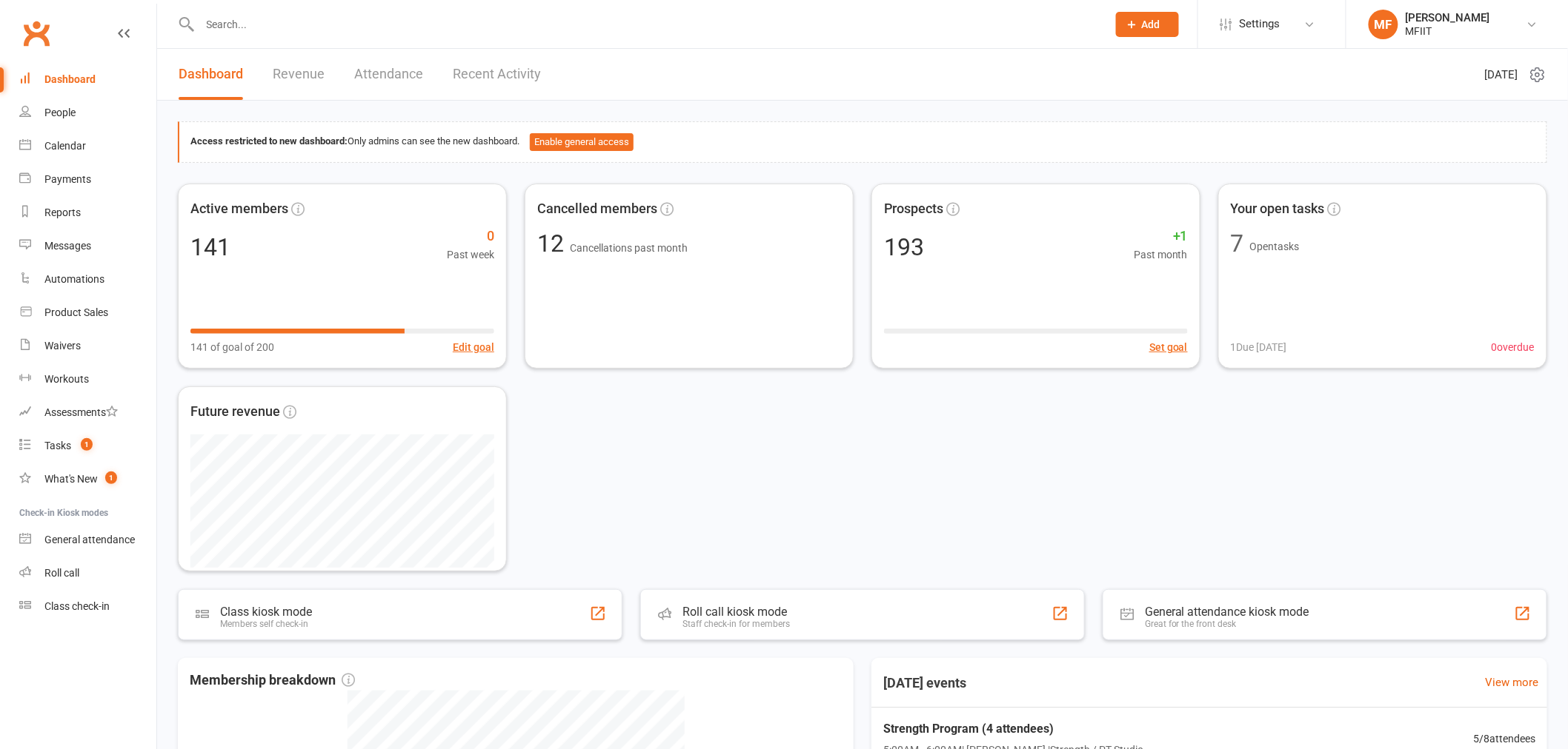
click at [346, 25] on input "text" at bounding box center [645, 25] width 901 height 21
paste input "Cristina Sotomyer"
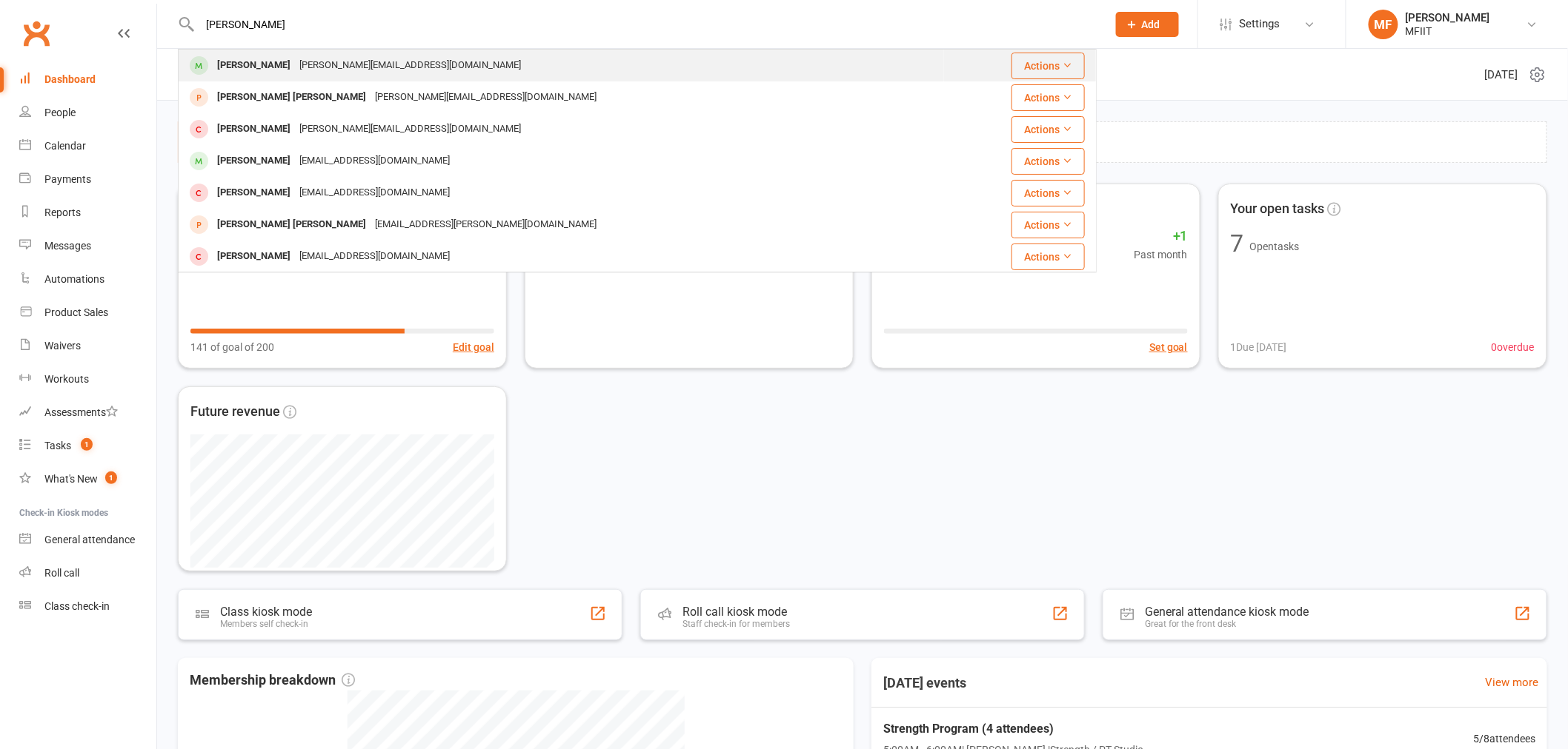
type input "Cristina Sotomyer"
click at [332, 68] on div "[PERSON_NAME][EMAIL_ADDRESS][DOMAIN_NAME]" at bounding box center [411, 65] width 231 height 21
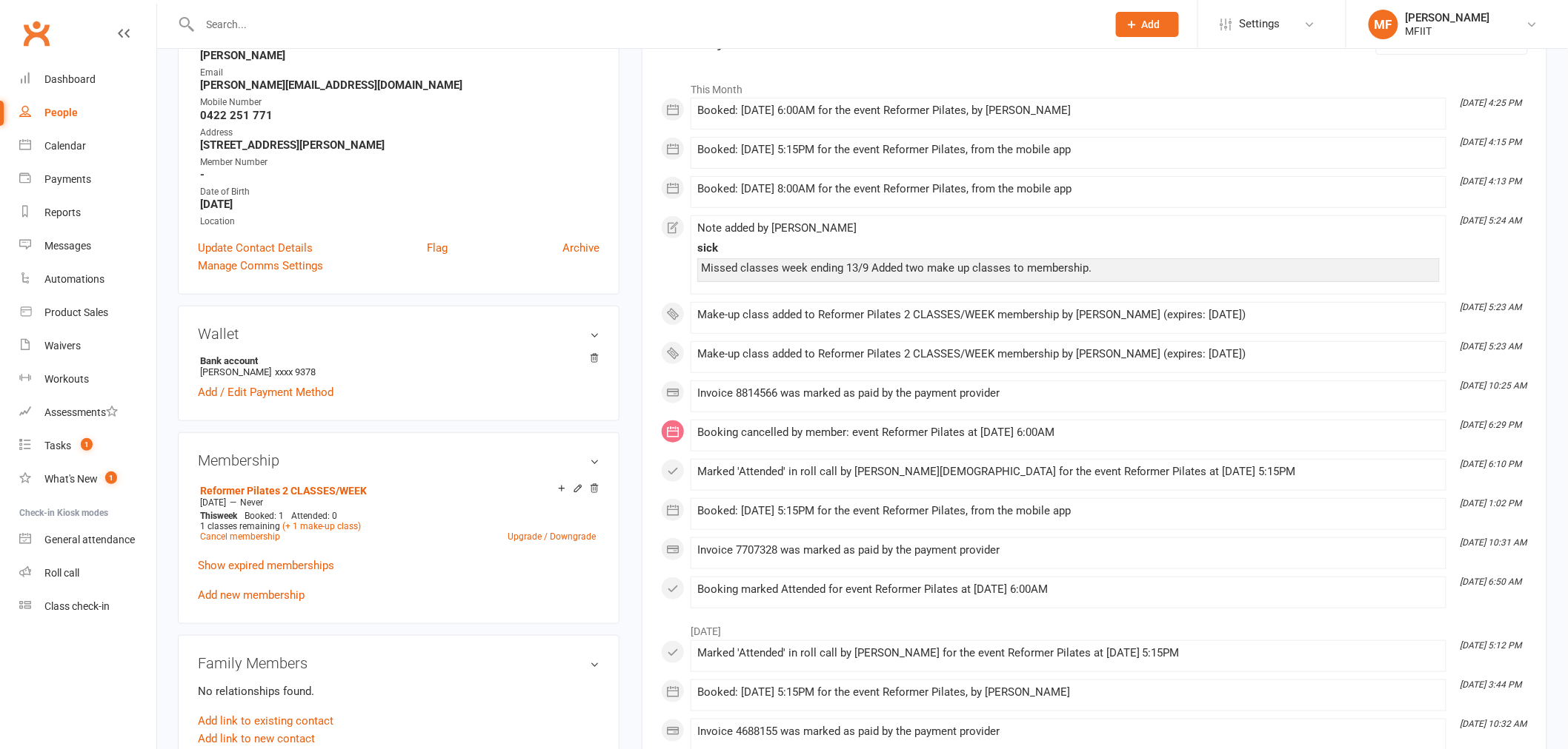
scroll to position [246, 0]
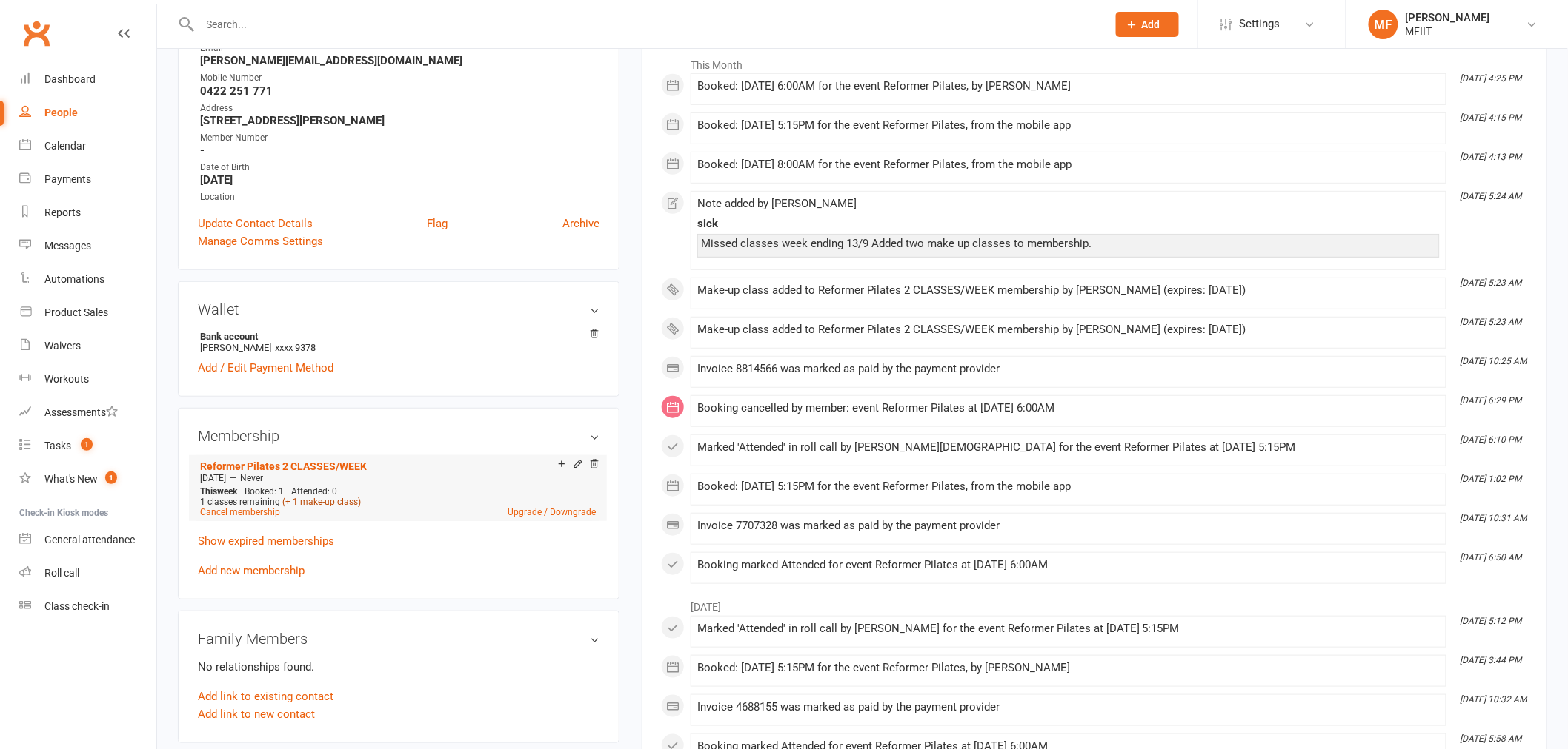
click at [316, 498] on link "(+ 1 make-up class)" at bounding box center [321, 502] width 79 height 11
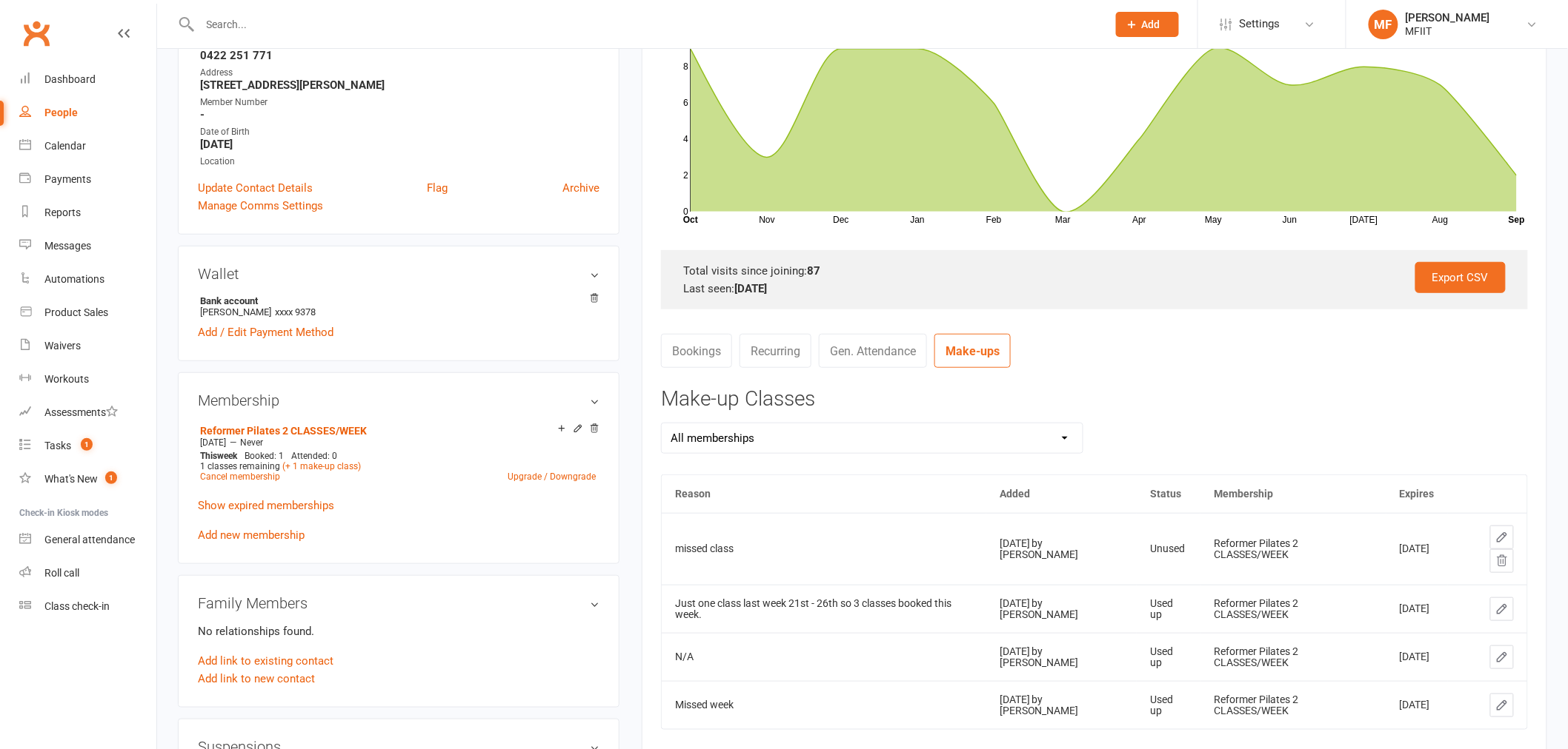
scroll to position [246, 0]
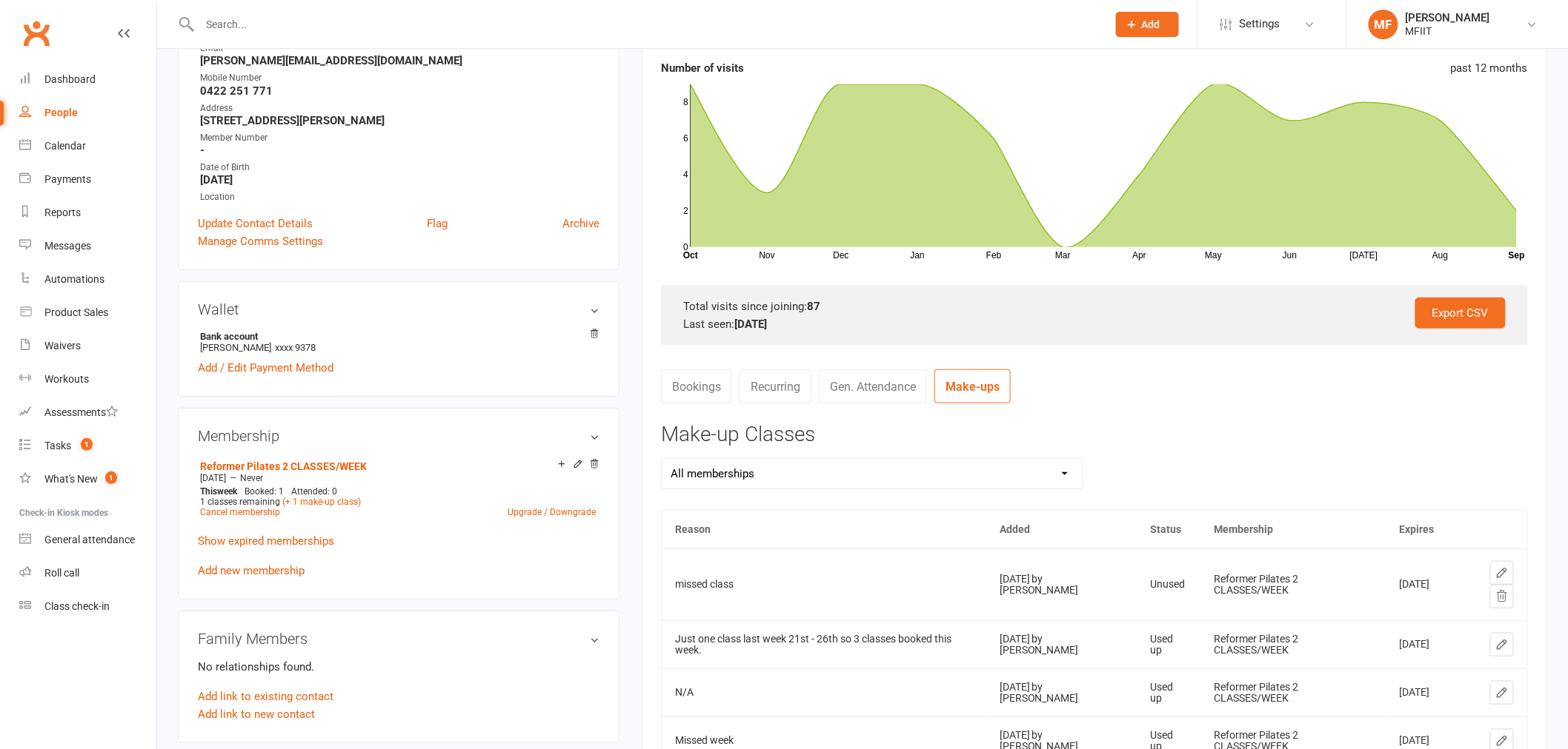
click at [1505, 590] on icon at bounding box center [1502, 597] width 13 height 13
drag, startPoint x: 366, startPoint y: 501, endPoint x: 282, endPoint y: 505, distance: 84.1
click at [282, 505] on div "1 classes remaining (+ 1 make-up class)" at bounding box center [397, 502] width 395 height 11
click at [338, 517] on li "Reformer Pilates 2 CLASSES/WEEK Aug 9 2024 — Never This week Booked: 1 Attended…" at bounding box center [397, 488] width 403 height 65
drag, startPoint x: 356, startPoint y: 507, endPoint x: 392, endPoint y: 512, distance: 36.3
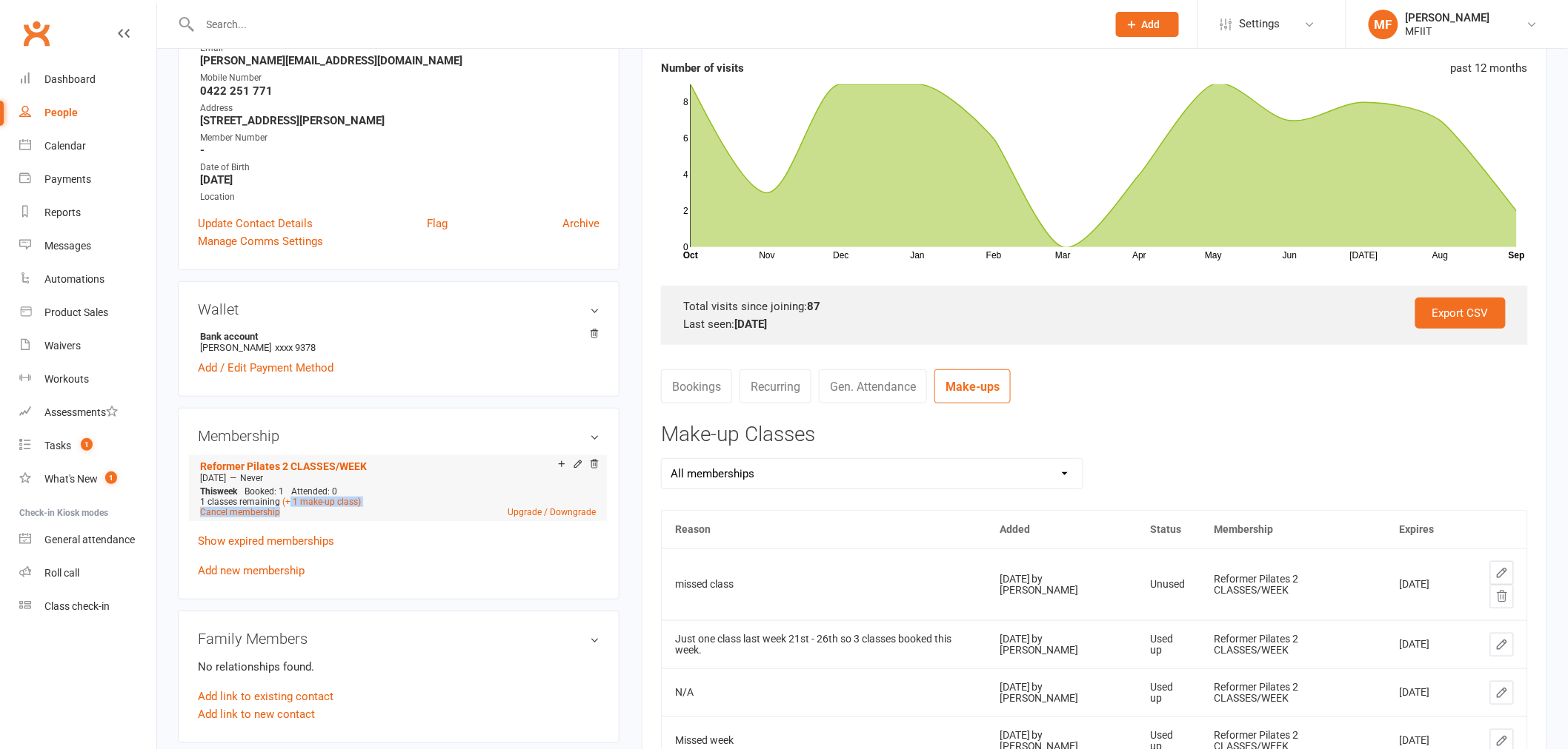
click at [290, 501] on div "This week Booked: 1 Attended: 0 1 classes remaining (+ 1 make-up class) Cancel …" at bounding box center [397, 502] width 403 height 31
click at [392, 512] on div "Cancel membership Upgrade / Downgrade" at bounding box center [397, 512] width 395 height 11
copy link "+ 1 make-up class)"
drag, startPoint x: 375, startPoint y: 494, endPoint x: 283, endPoint y: 505, distance: 92.7
click at [283, 505] on div "1 classes remaining (+ 1 make-up class)" at bounding box center [397, 502] width 395 height 11
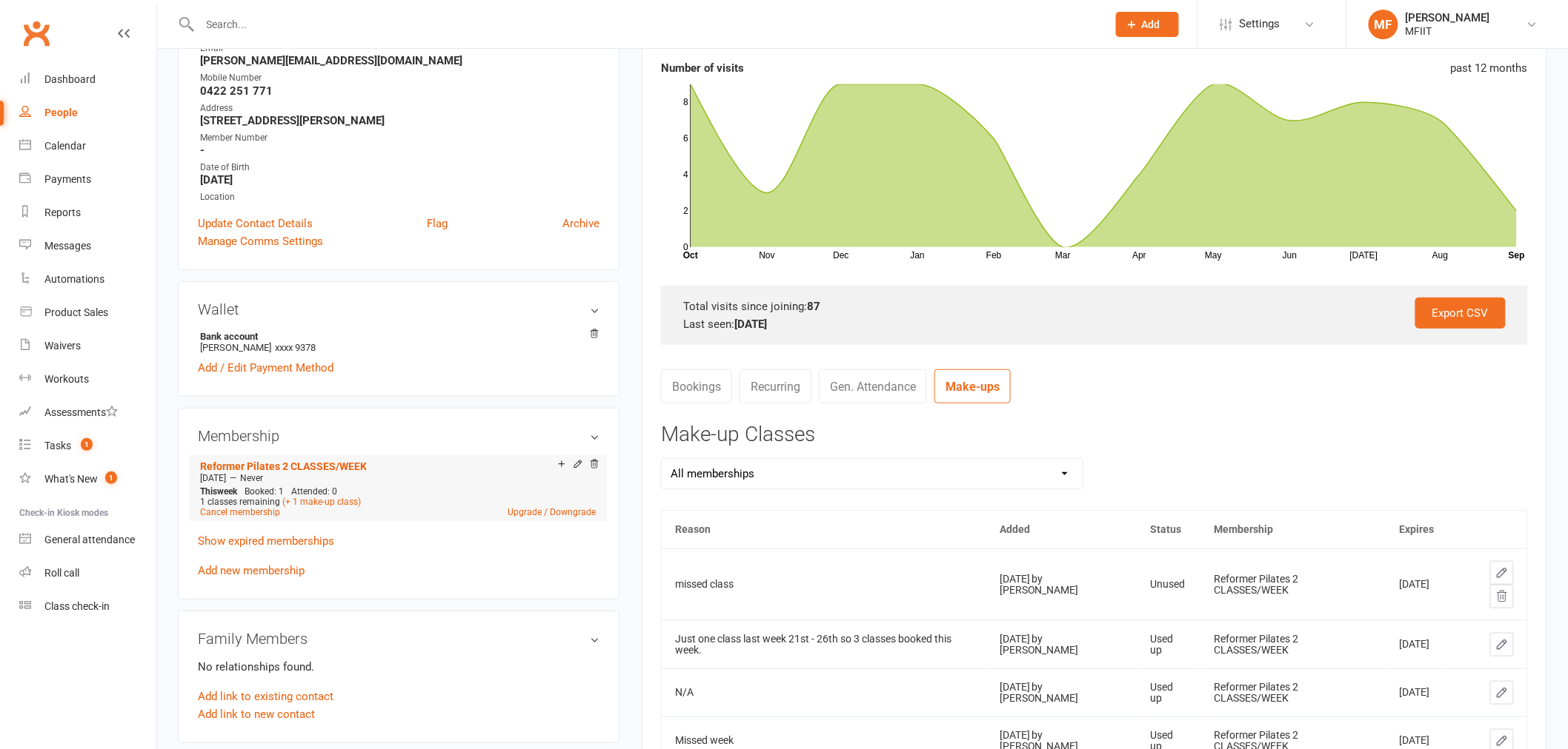
click at [375, 508] on div "Cancel membership Upgrade / Downgrade" at bounding box center [397, 512] width 395 height 11
copy link "(+ 1 make-up class)"
drag, startPoint x: 379, startPoint y: 504, endPoint x: 280, endPoint y: 505, distance: 99.0
click at [280, 505] on div "1 classes remaining (+ 1 make-up class)" at bounding box center [397, 502] width 395 height 11
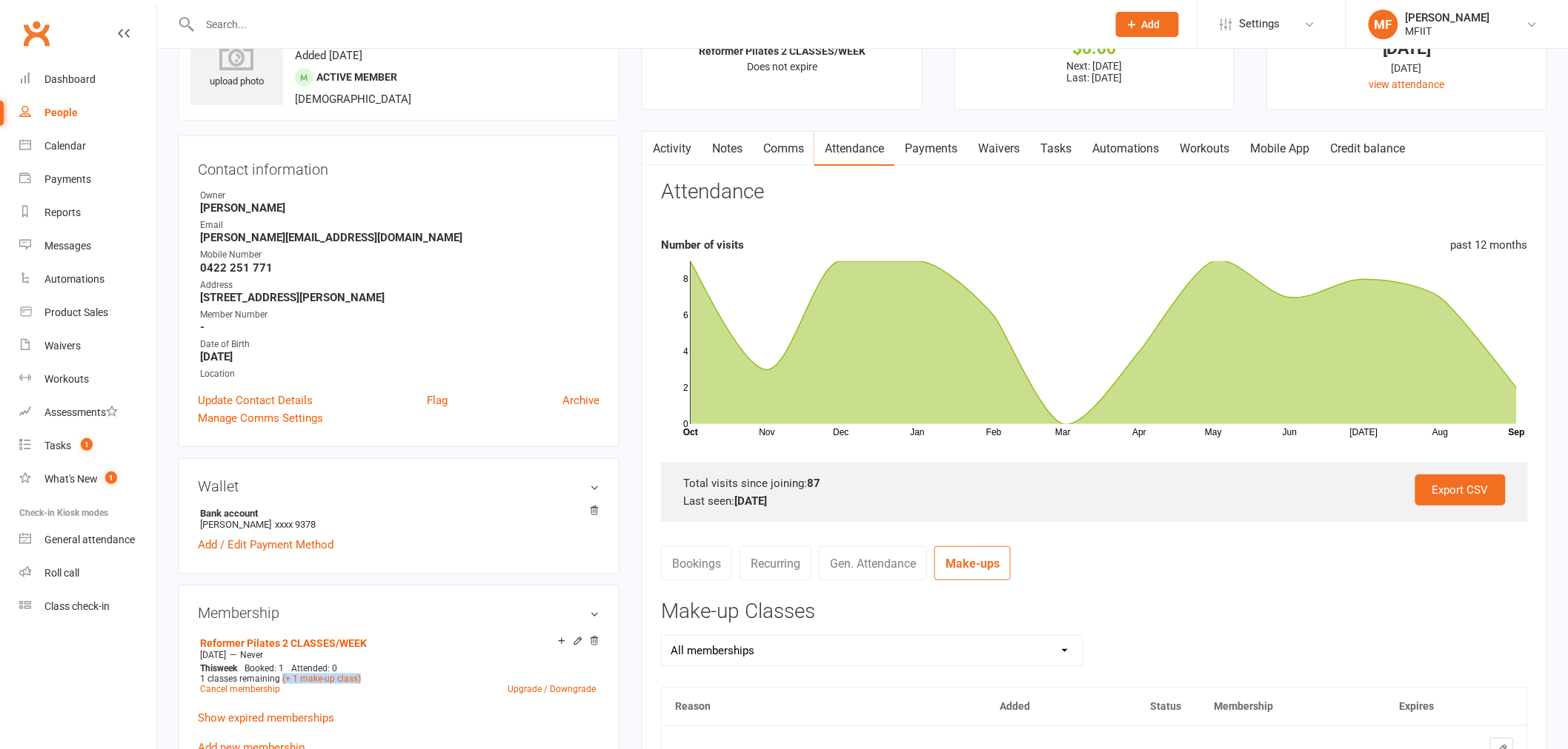
scroll to position [0, 0]
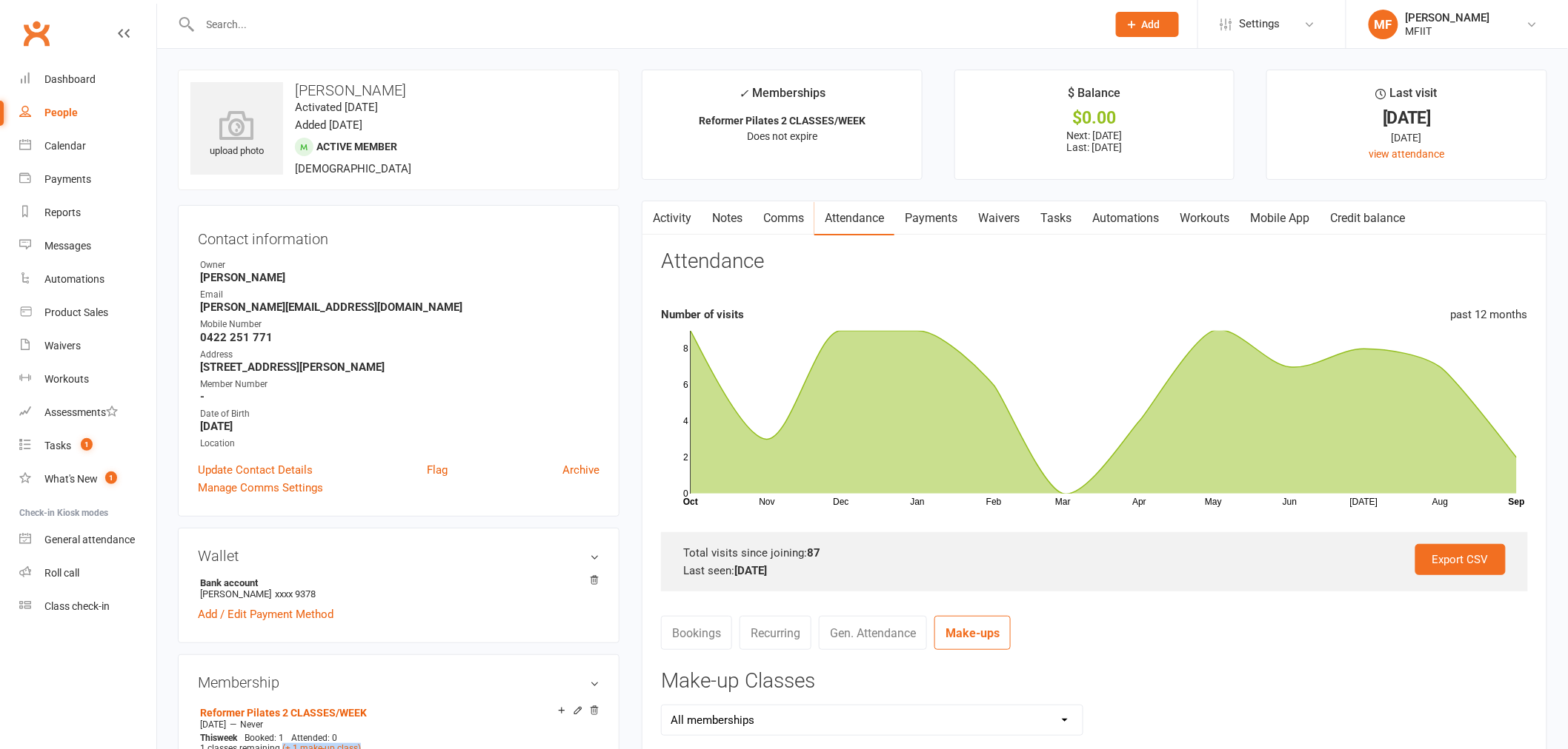
click at [670, 214] on link "Activity" at bounding box center [672, 217] width 60 height 34
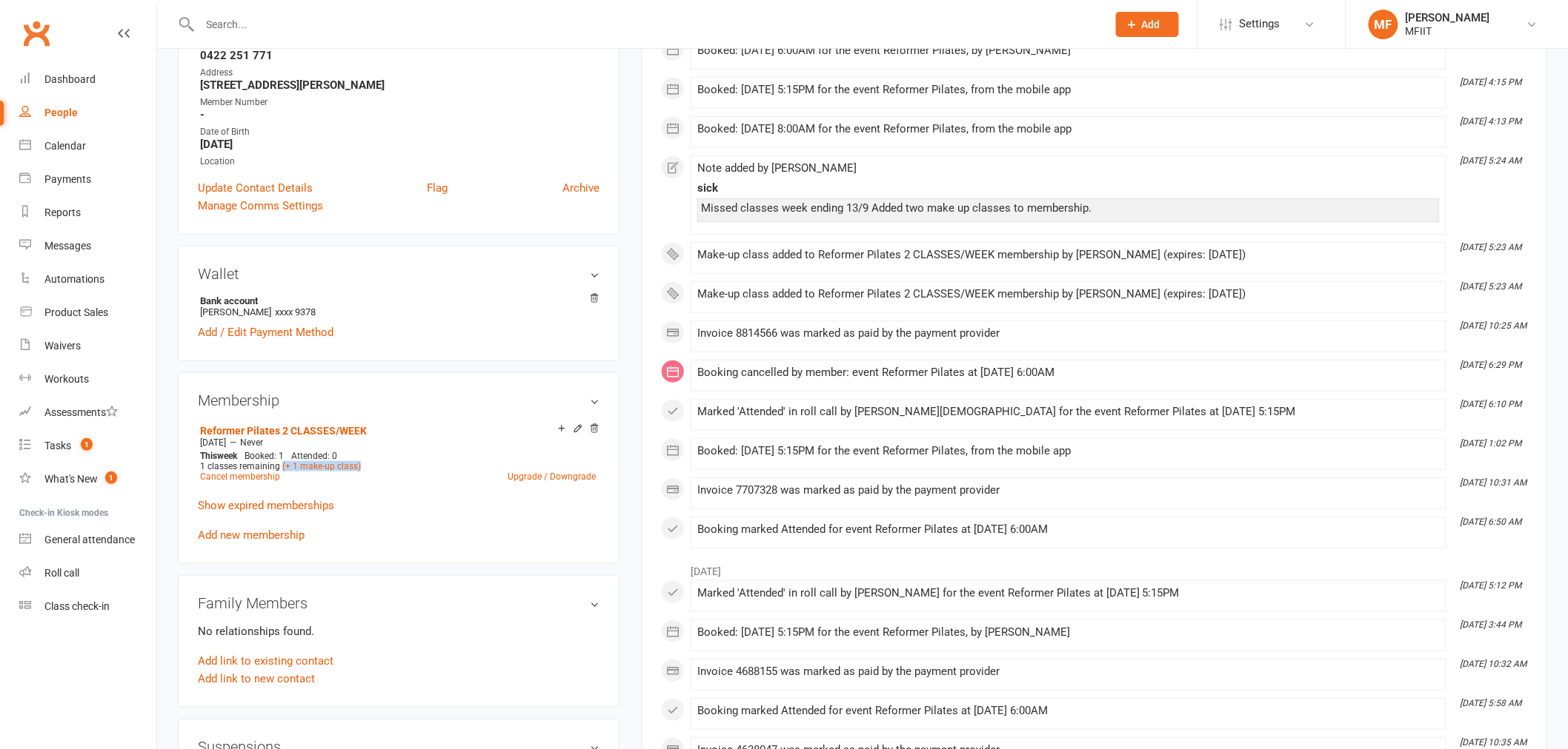
scroll to position [493, 0]
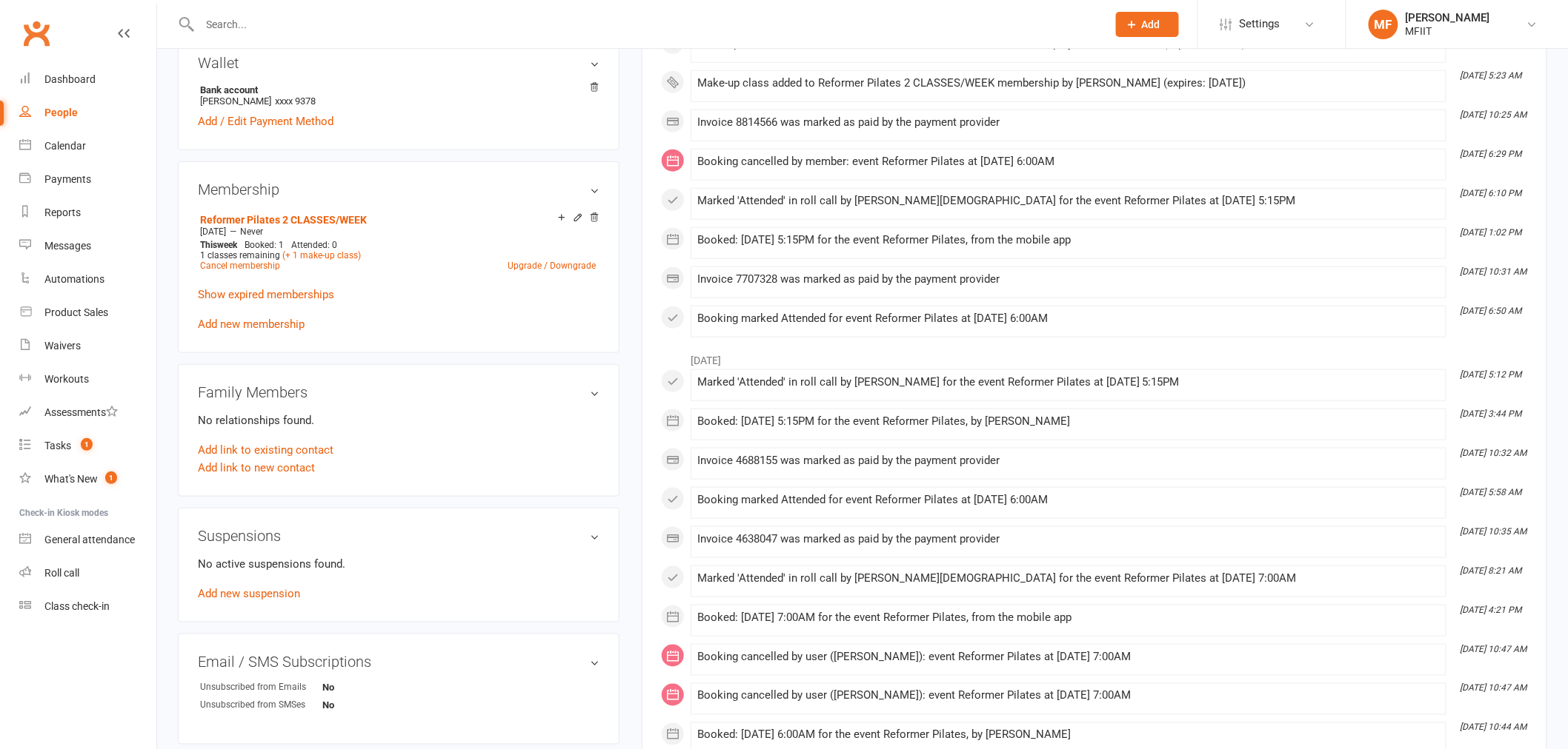
click at [505, 319] on div "Reformer Pilates 2 CLASSES/WEEK Aug 9 2024 — Never This week Booked: 1 Attended…" at bounding box center [398, 270] width 401 height 124
click at [332, 255] on link "(+ 1 make-up class)" at bounding box center [321, 255] width 79 height 11
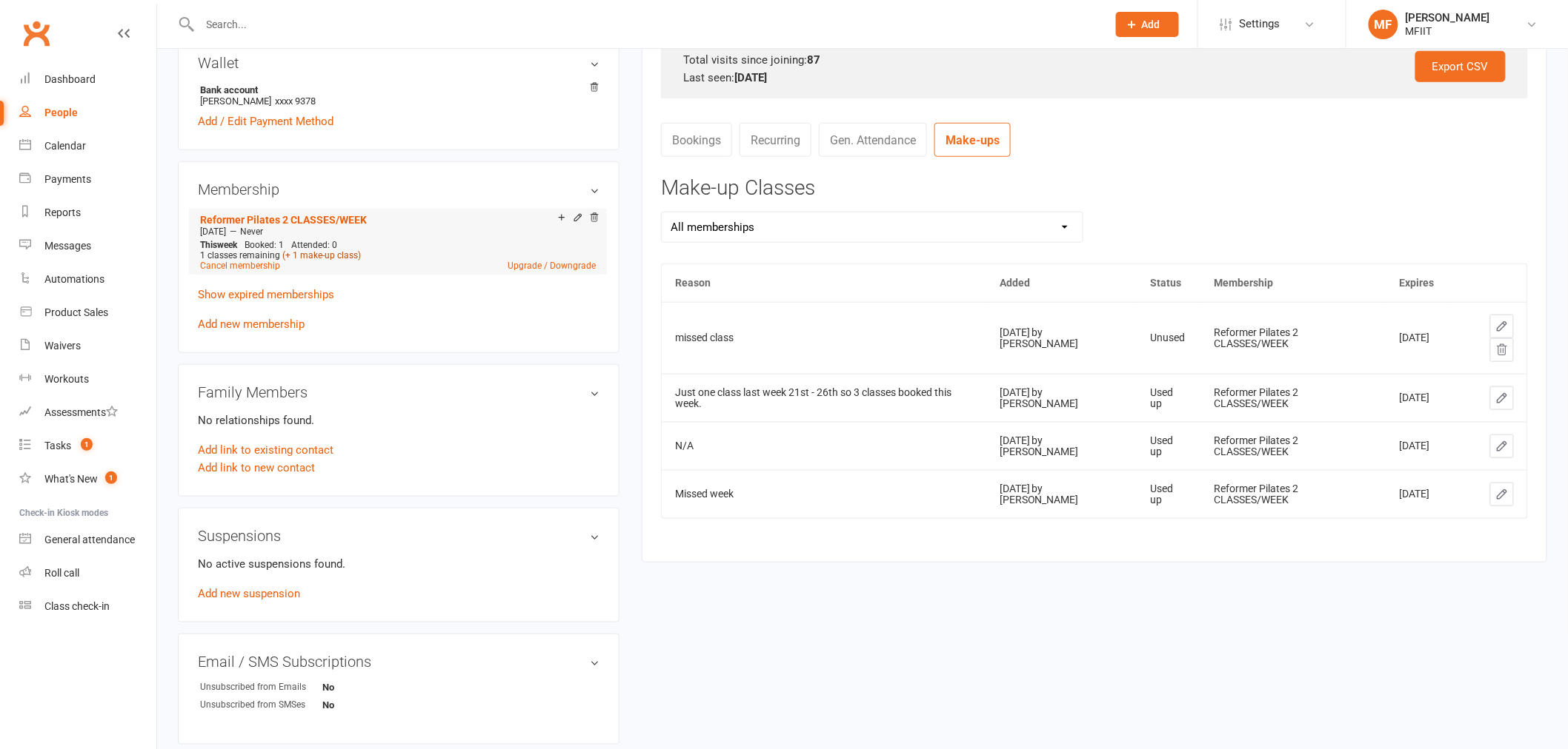
click at [321, 256] on link "(+ 1 make-up class)" at bounding box center [321, 255] width 79 height 11
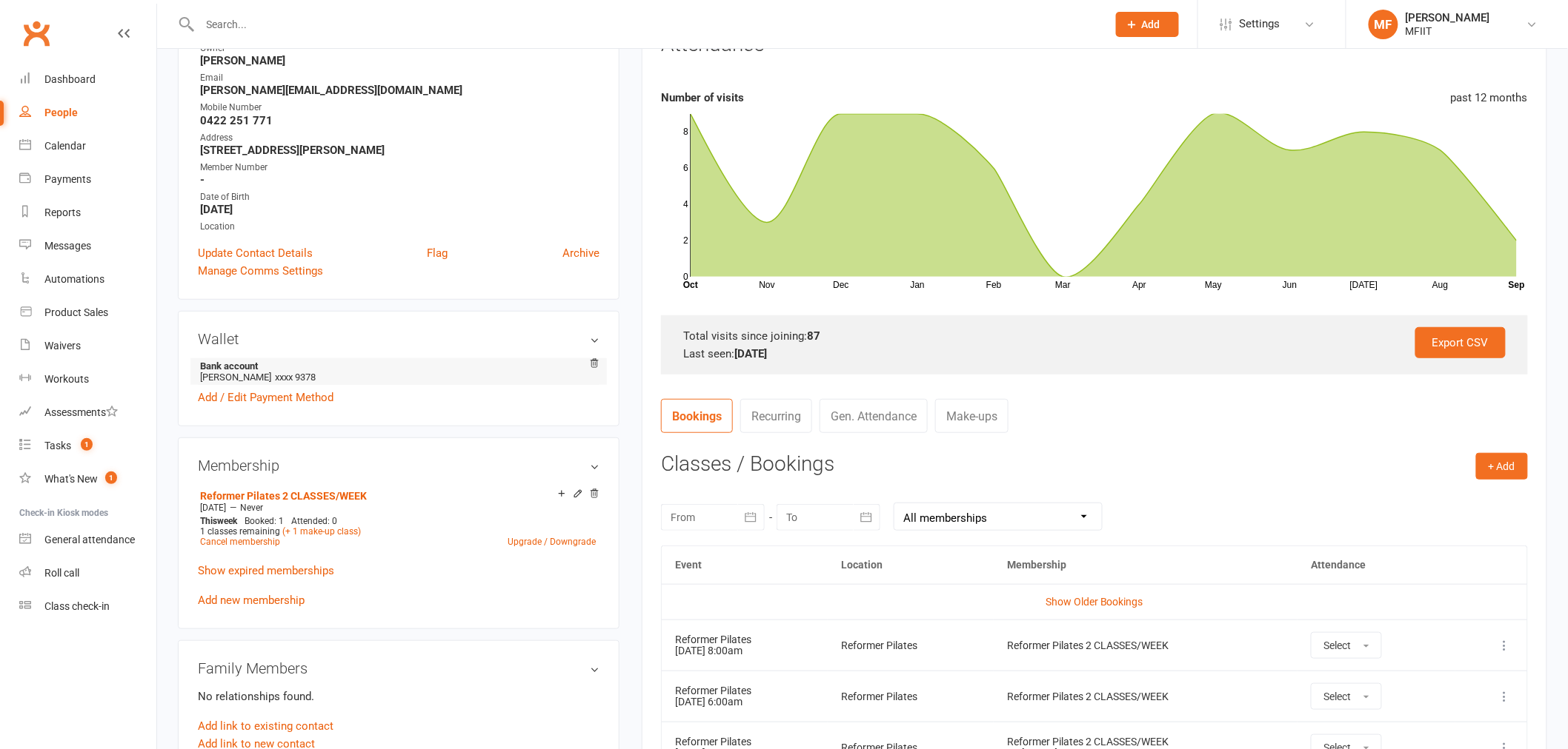
scroll to position [246, 0]
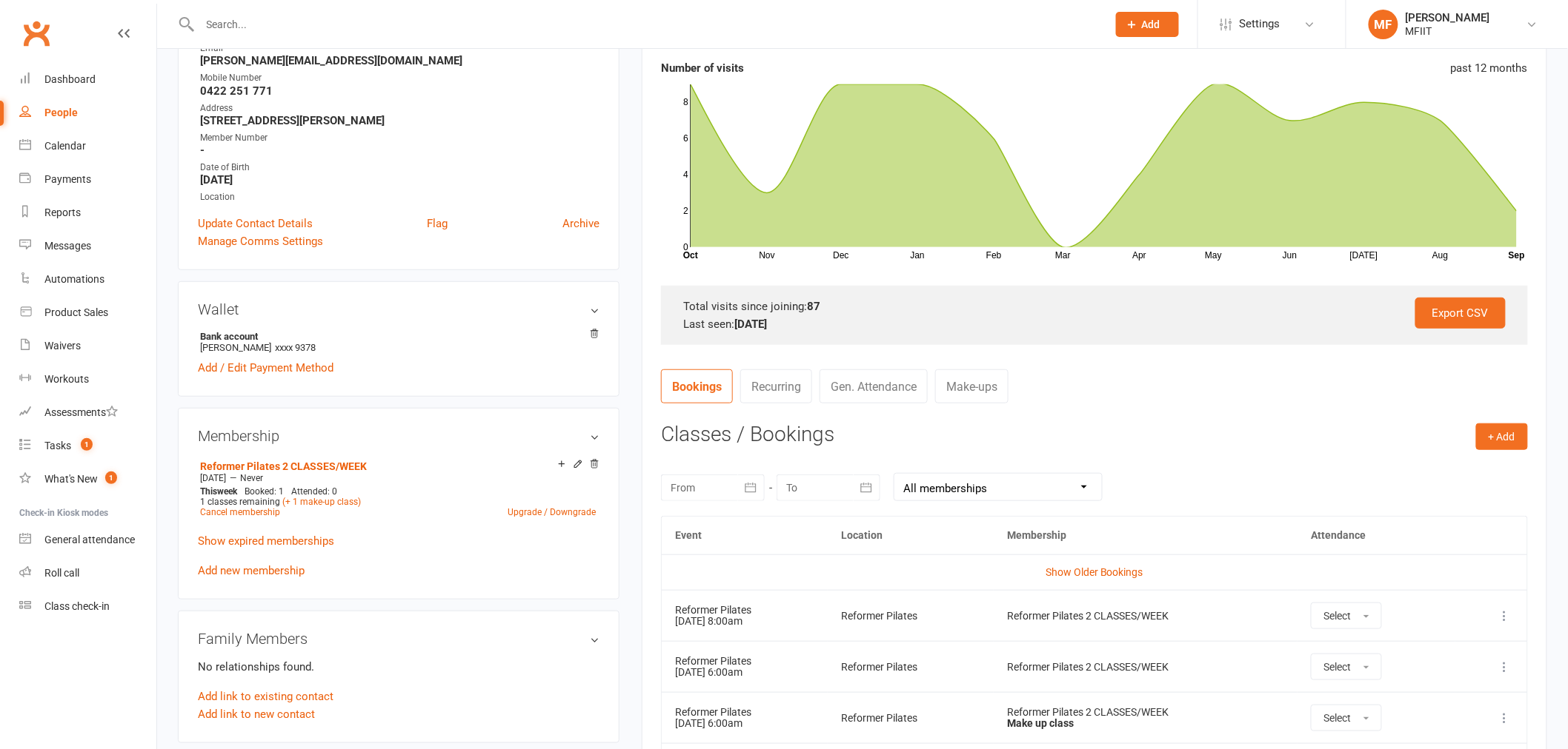
click at [987, 386] on link "Make-ups" at bounding box center [972, 386] width 73 height 34
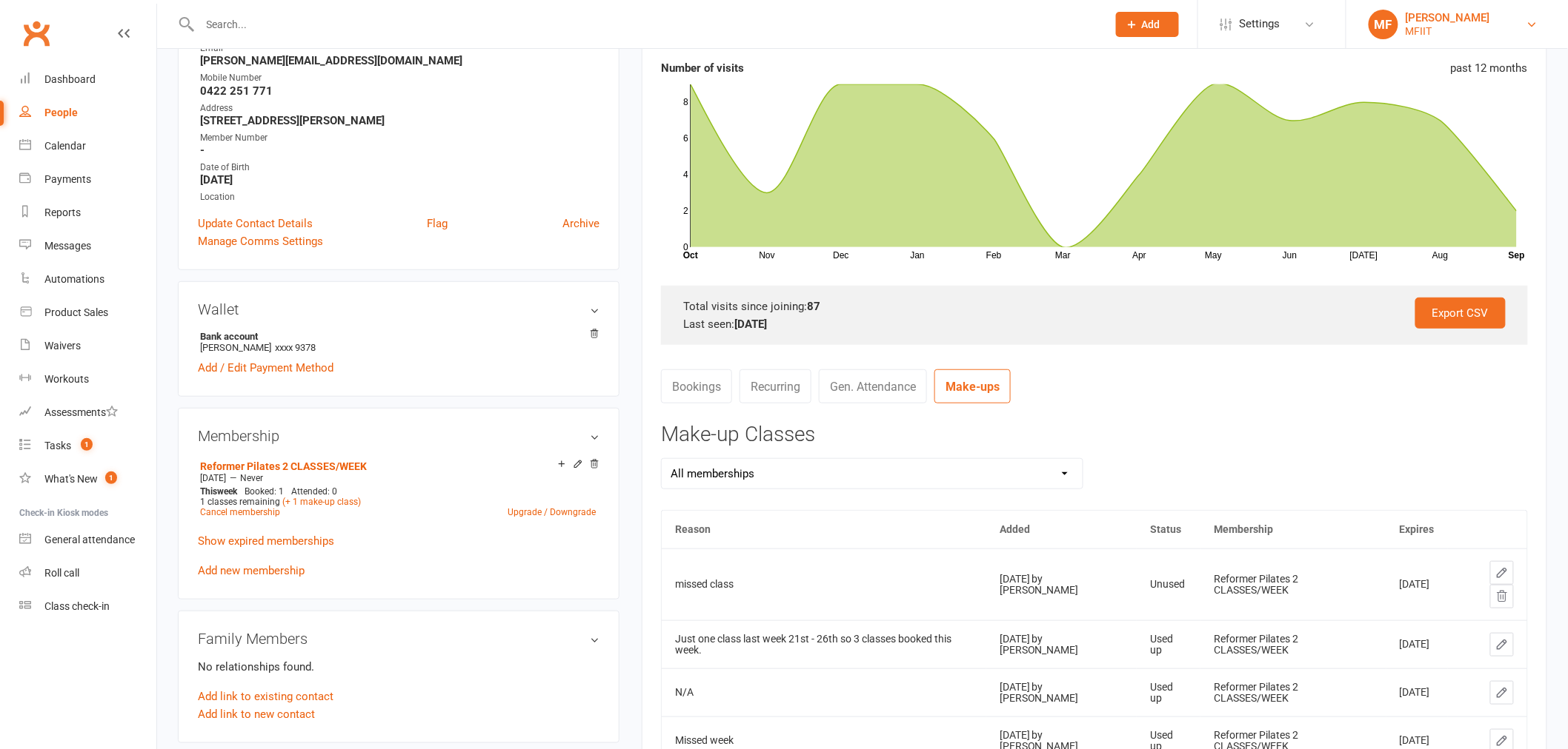
click at [1430, 30] on div "MFIIT" at bounding box center [1448, 31] width 85 height 13
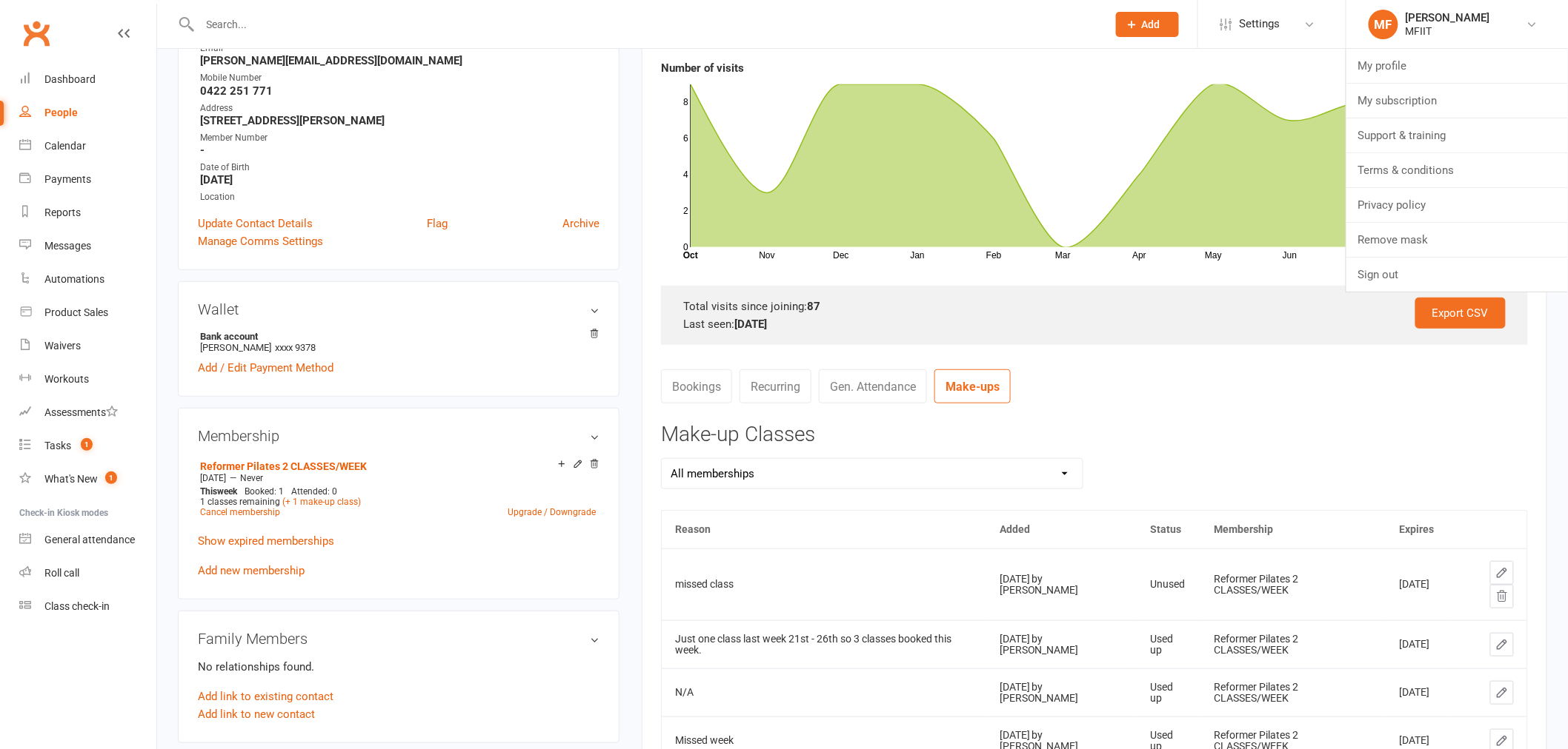
click at [1221, 305] on div "Total visits since joining: 87" at bounding box center [1094, 307] width 822 height 17
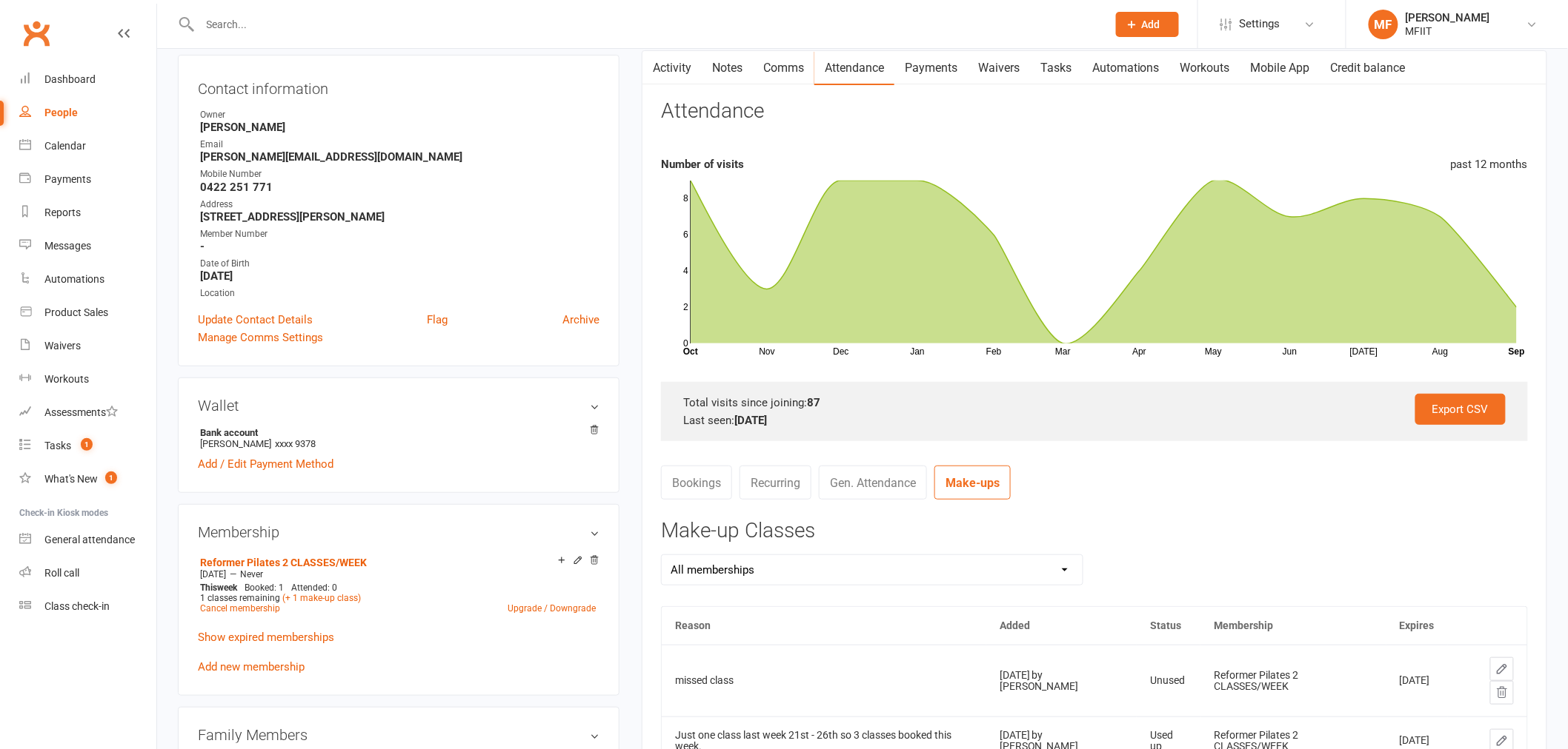
scroll to position [0, 0]
